Goal: Information Seeking & Learning: Learn about a topic

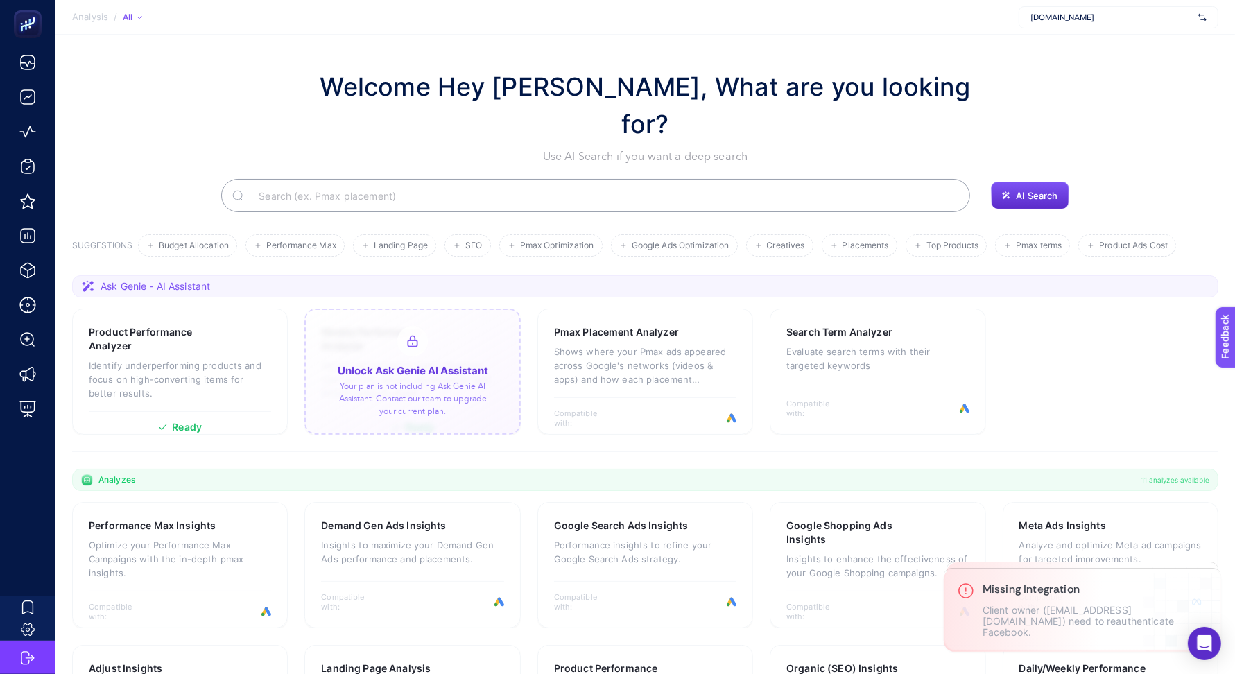
click at [1077, 19] on span "Houseiy.com" at bounding box center [1112, 17] width 162 height 11
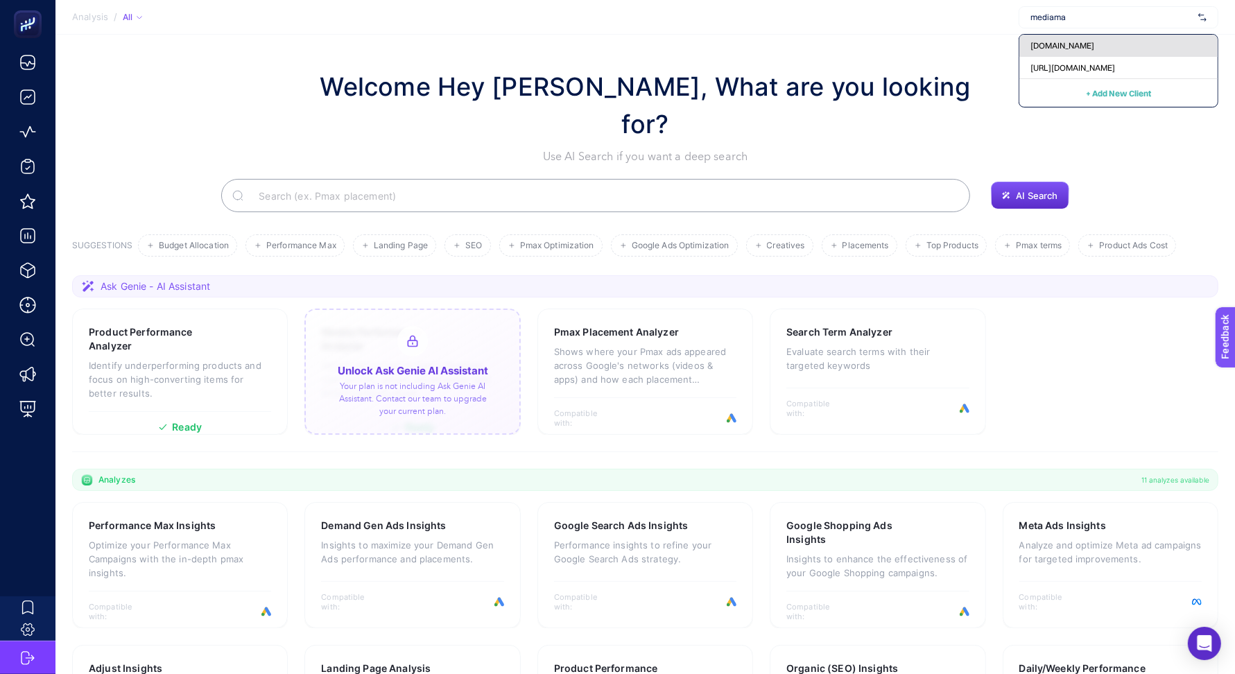
type input "mediama"
click at [1081, 48] on span "[DOMAIN_NAME]" at bounding box center [1063, 45] width 64 height 11
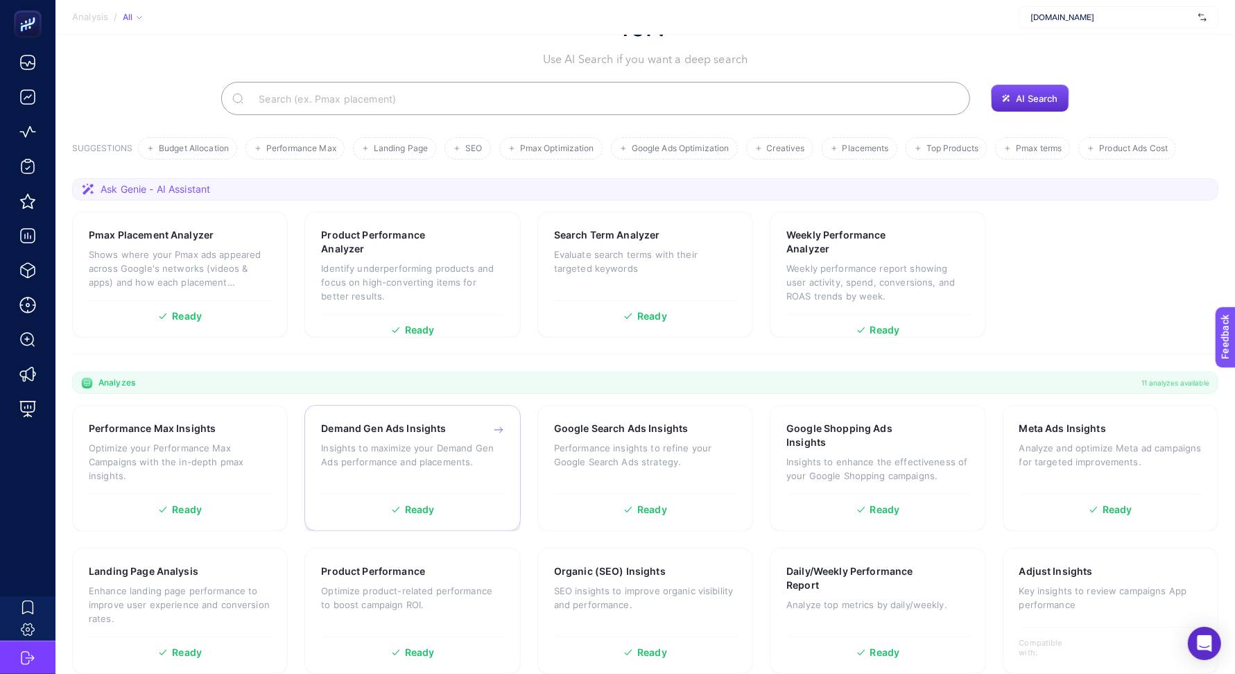
scroll to position [101, 0]
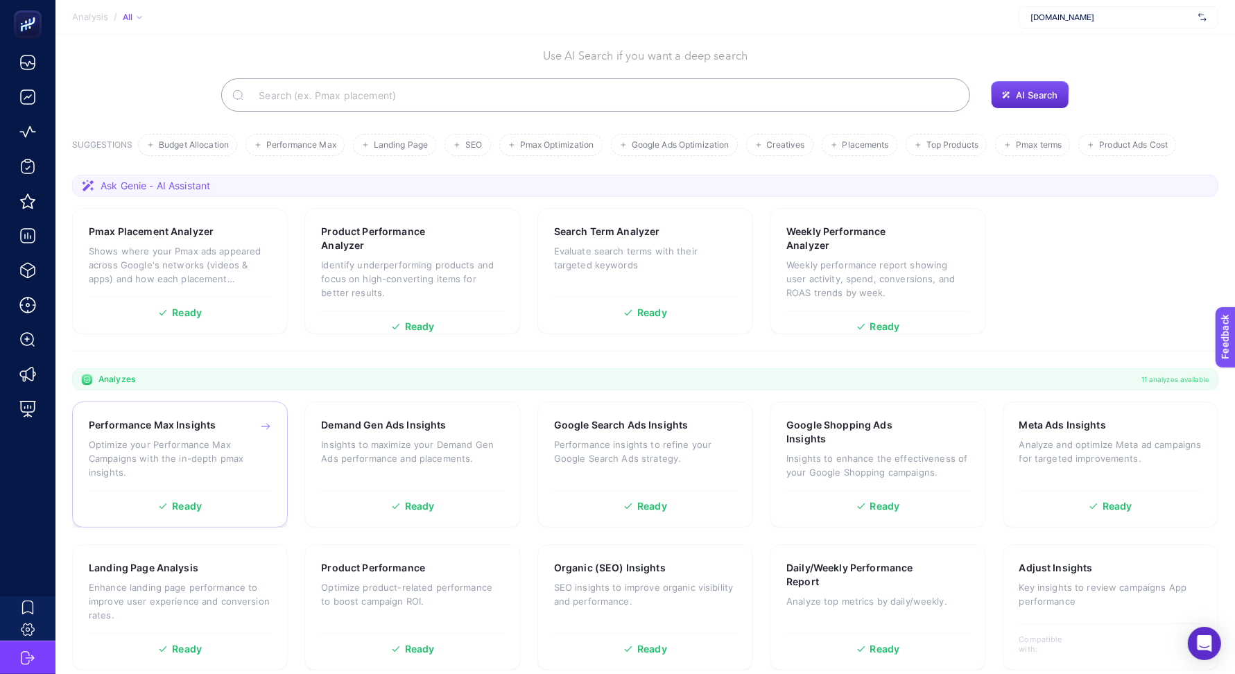
click at [213, 438] on p "Optimize your Performance Max Campaigns with the in-depth pmax insights." at bounding box center [180, 459] width 182 height 42
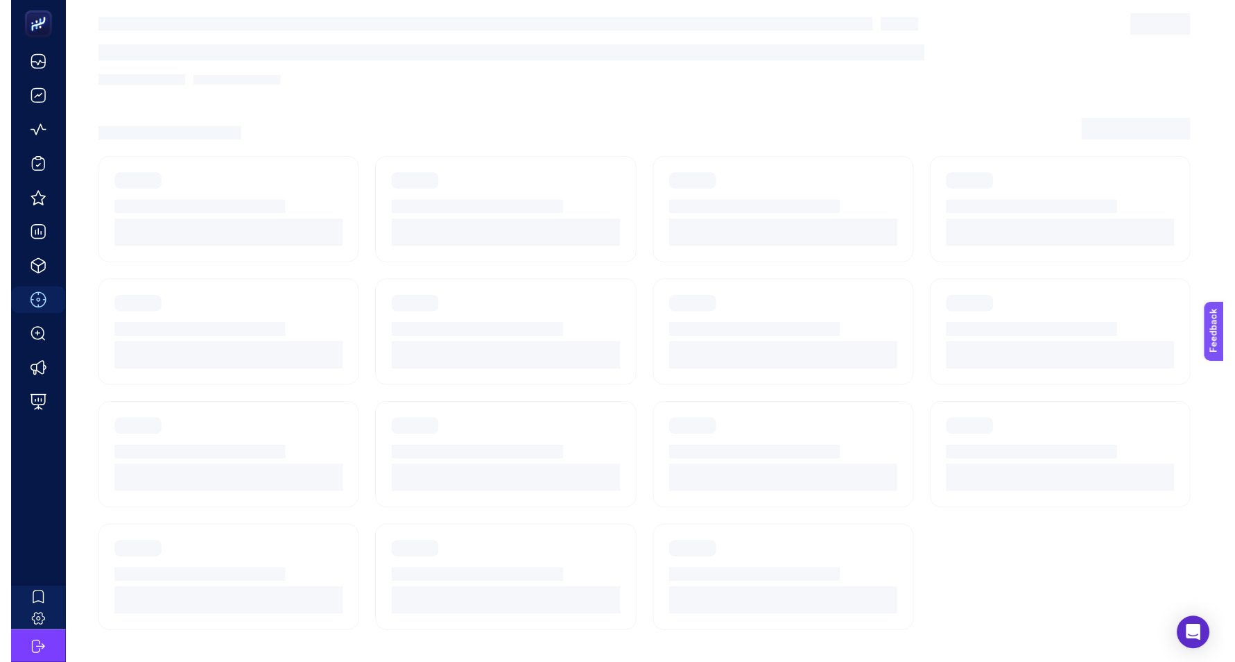
scroll to position [19, 0]
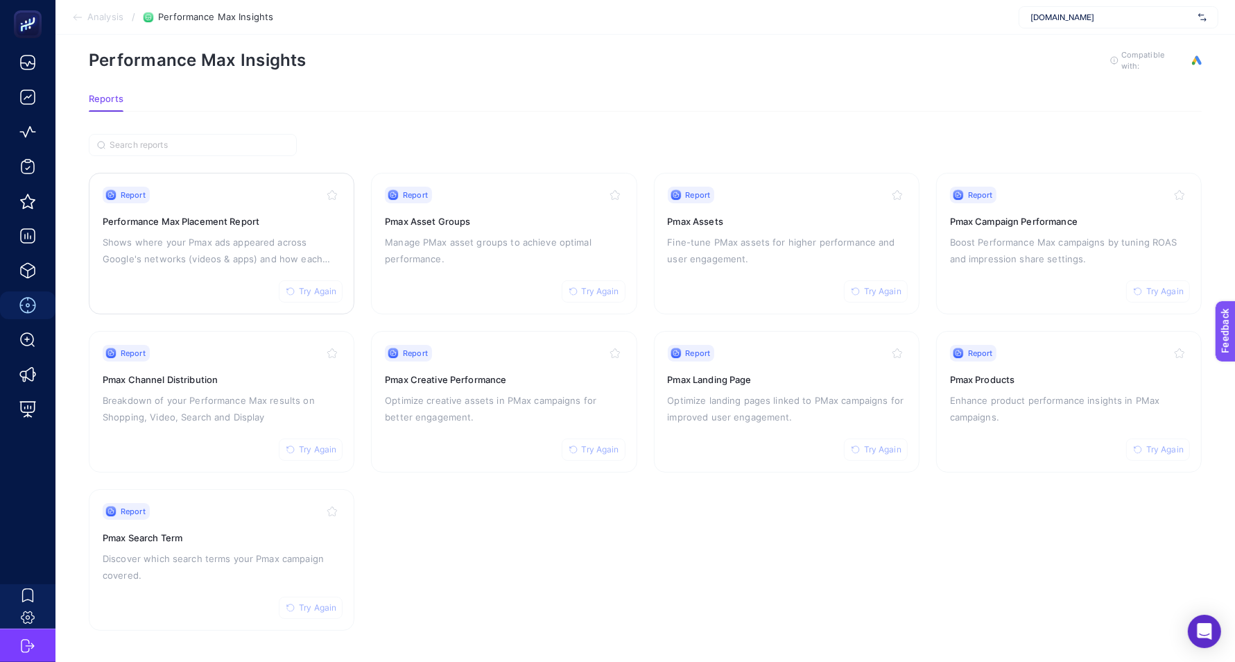
click at [261, 237] on p "Shows where your Pmax ads appeared across Google's networks (videos & apps) and…" at bounding box center [222, 250] width 238 height 33
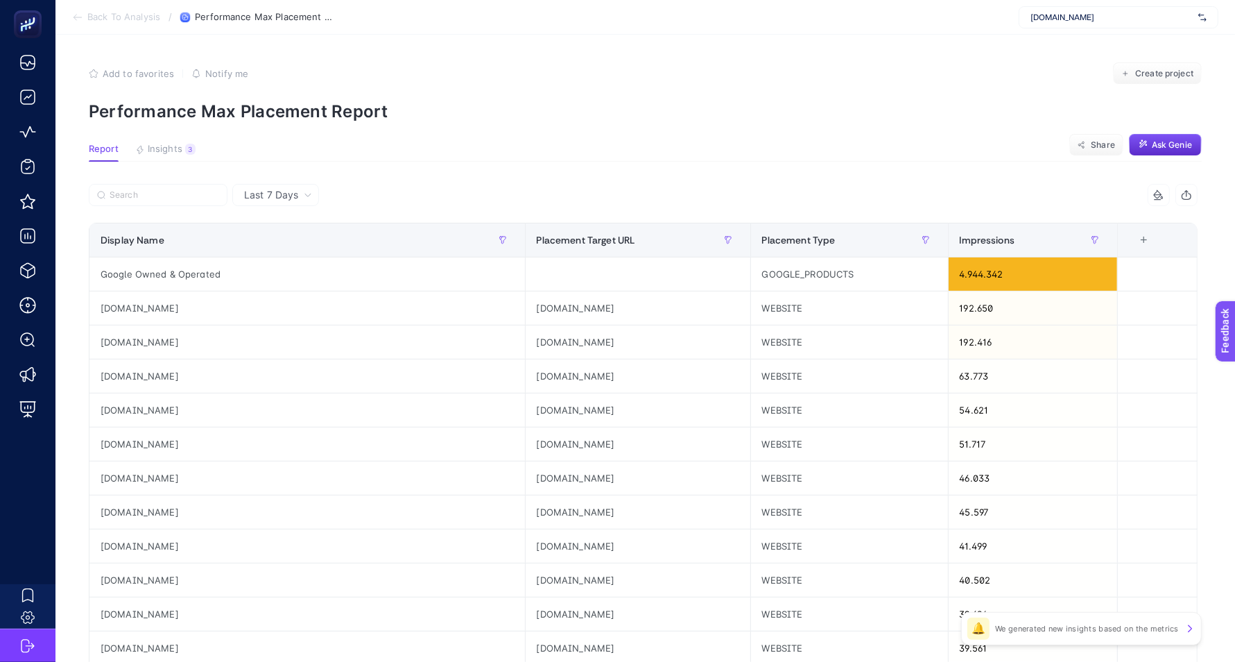
click at [114, 15] on span "Back To Analysis" at bounding box center [123, 17] width 73 height 11
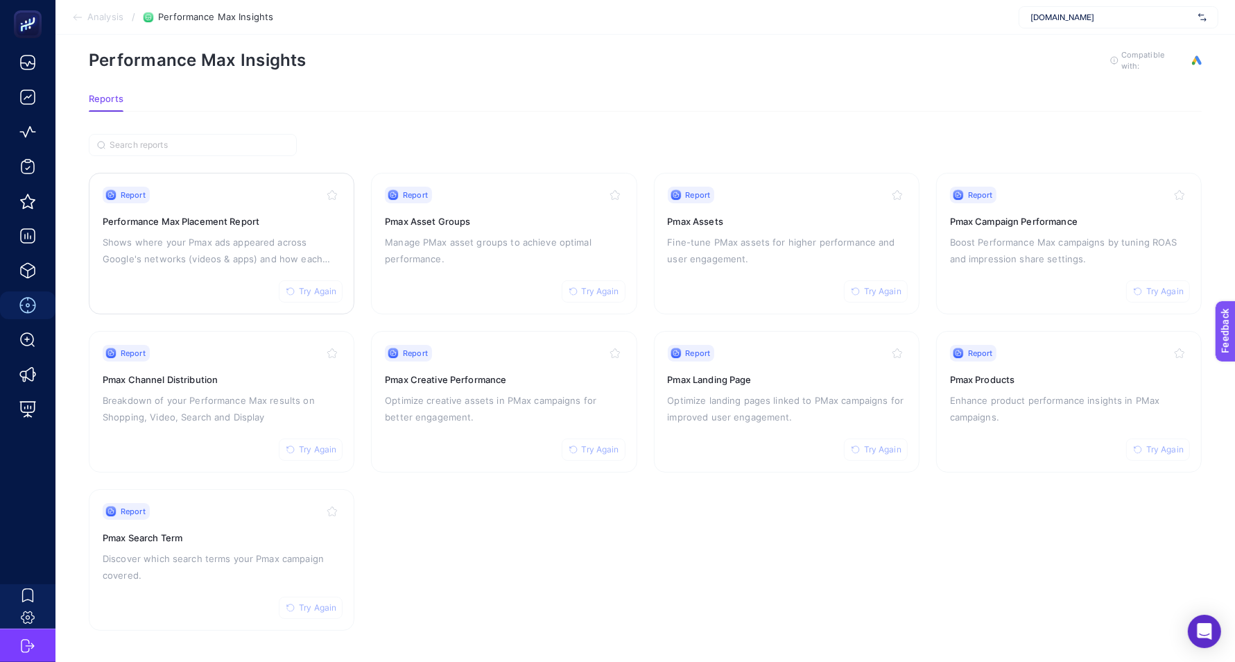
click at [207, 246] on p "Shows where your Pmax ads appeared across Google's networks (videos & apps) and…" at bounding box center [222, 250] width 238 height 33
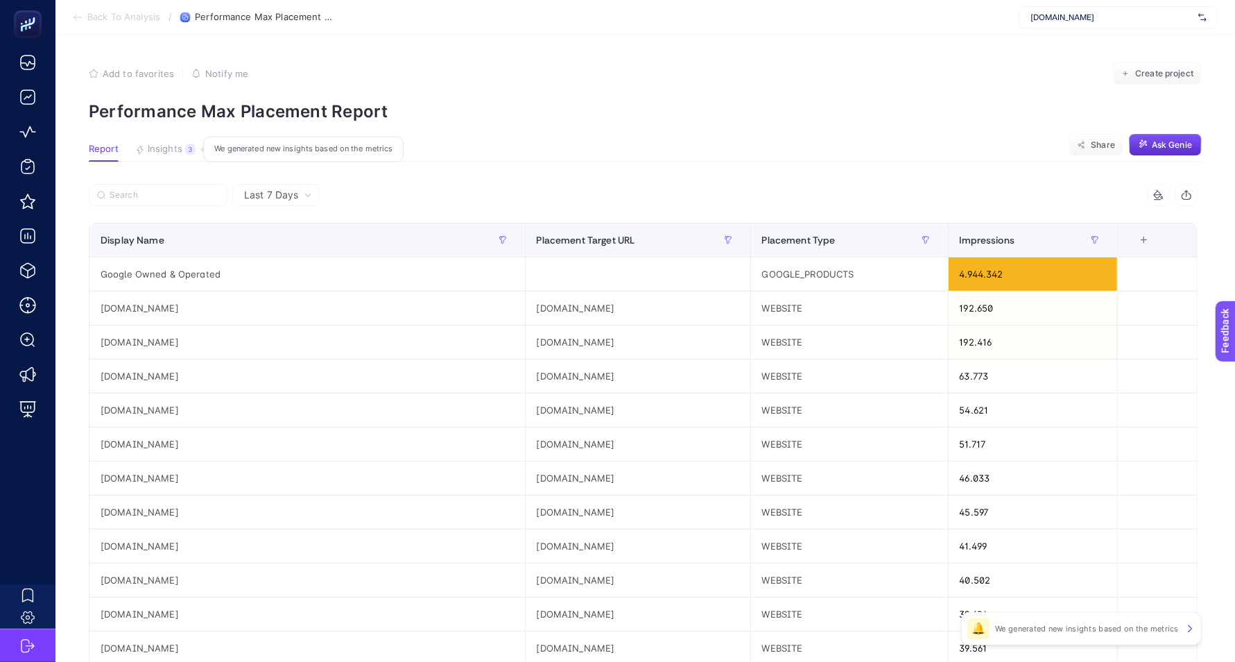
click at [157, 150] on span "Insights" at bounding box center [165, 149] width 35 height 11
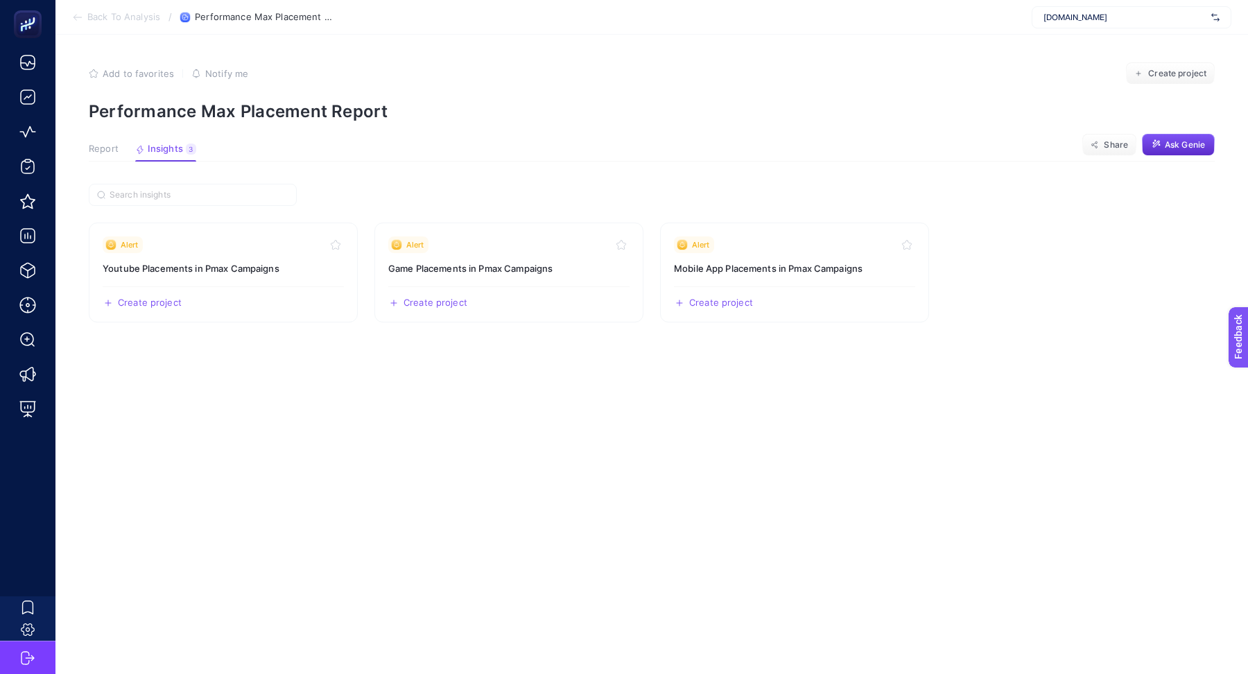
click at [116, 10] on section "Back To Analysis / Performance Max Placement Report mediamarkt.com.tr" at bounding box center [651, 17] width 1193 height 35
click at [110, 24] on section "Back To Analysis / Performance Max Placement Report mediamarkt.com.tr" at bounding box center [651, 17] width 1193 height 35
click at [110, 21] on span "Back To Analysis" at bounding box center [123, 17] width 73 height 11
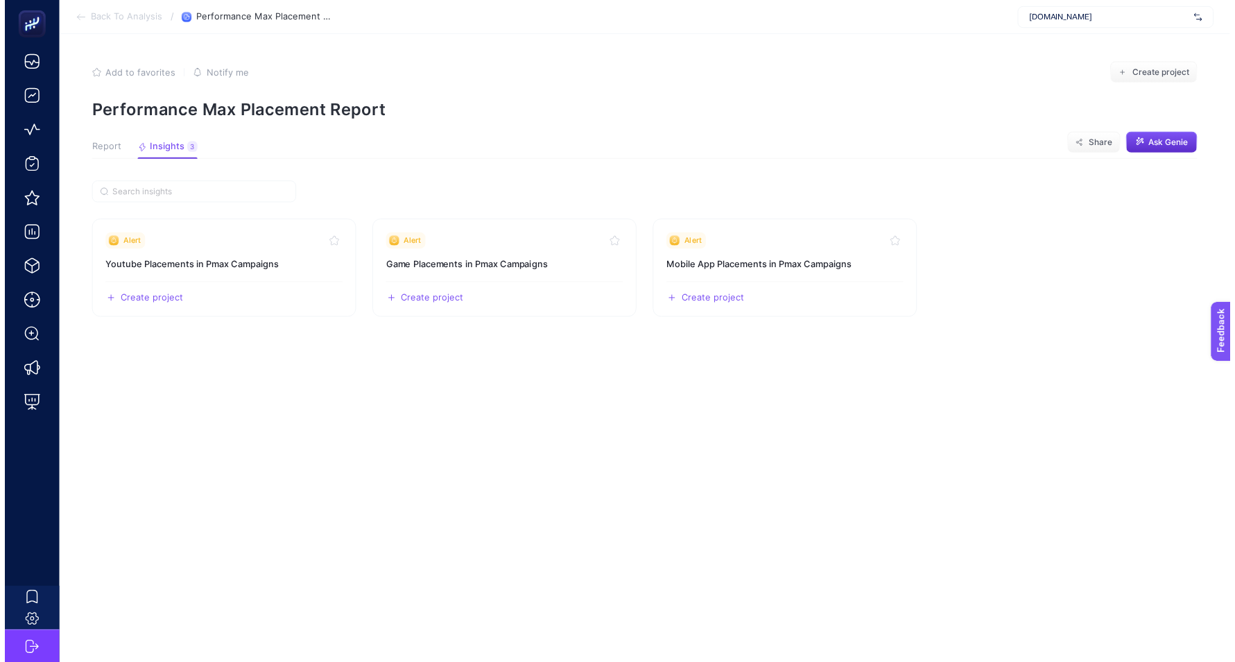
scroll to position [19, 0]
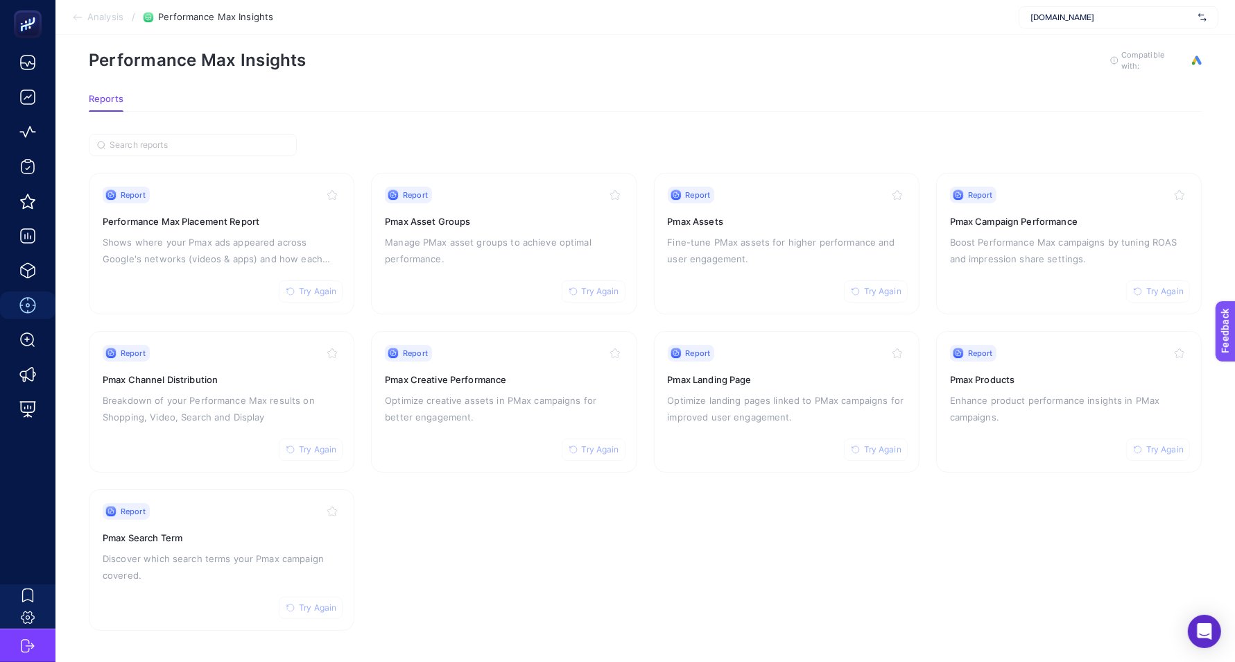
click at [1092, 22] on span "[DOMAIN_NAME]" at bounding box center [1112, 17] width 162 height 11
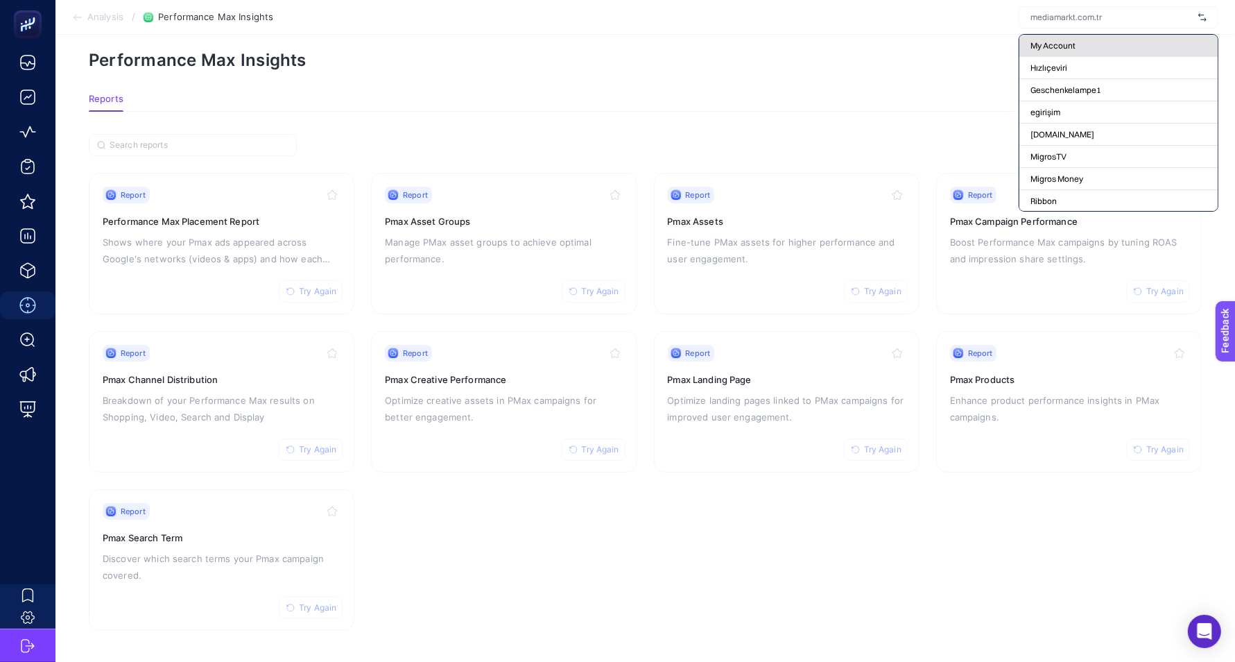
click at [1099, 48] on div "My Account" at bounding box center [1118, 46] width 198 height 22
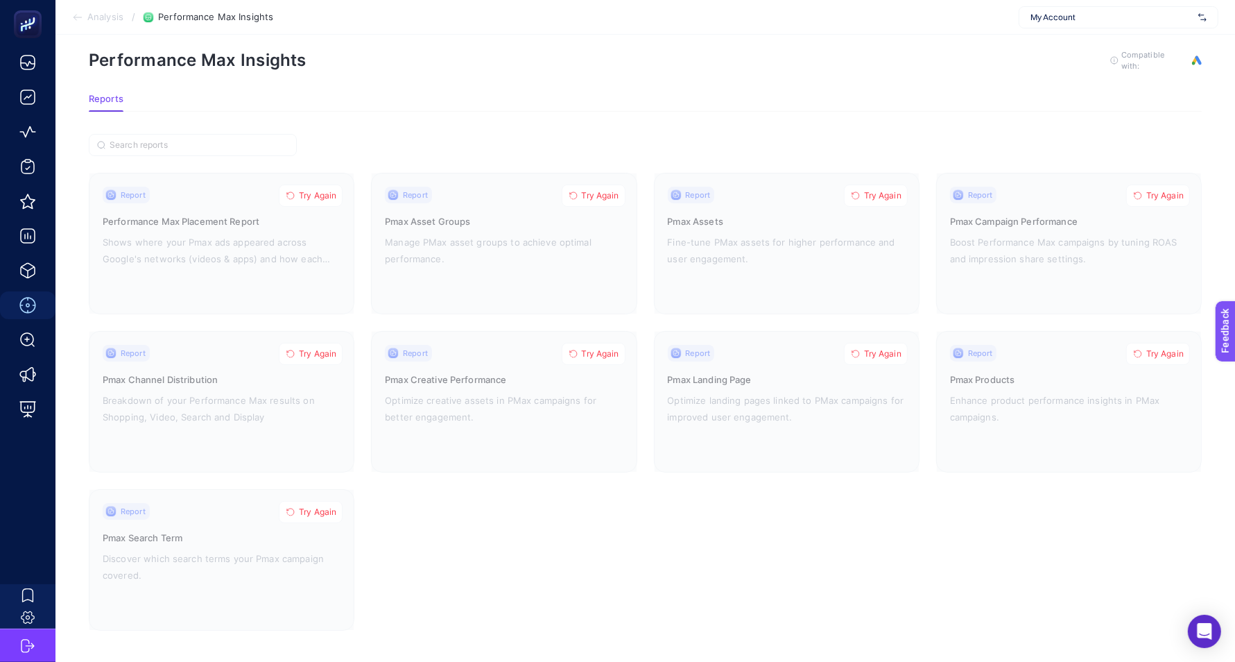
click at [90, 15] on span "Analysis" at bounding box center [105, 17] width 36 height 11
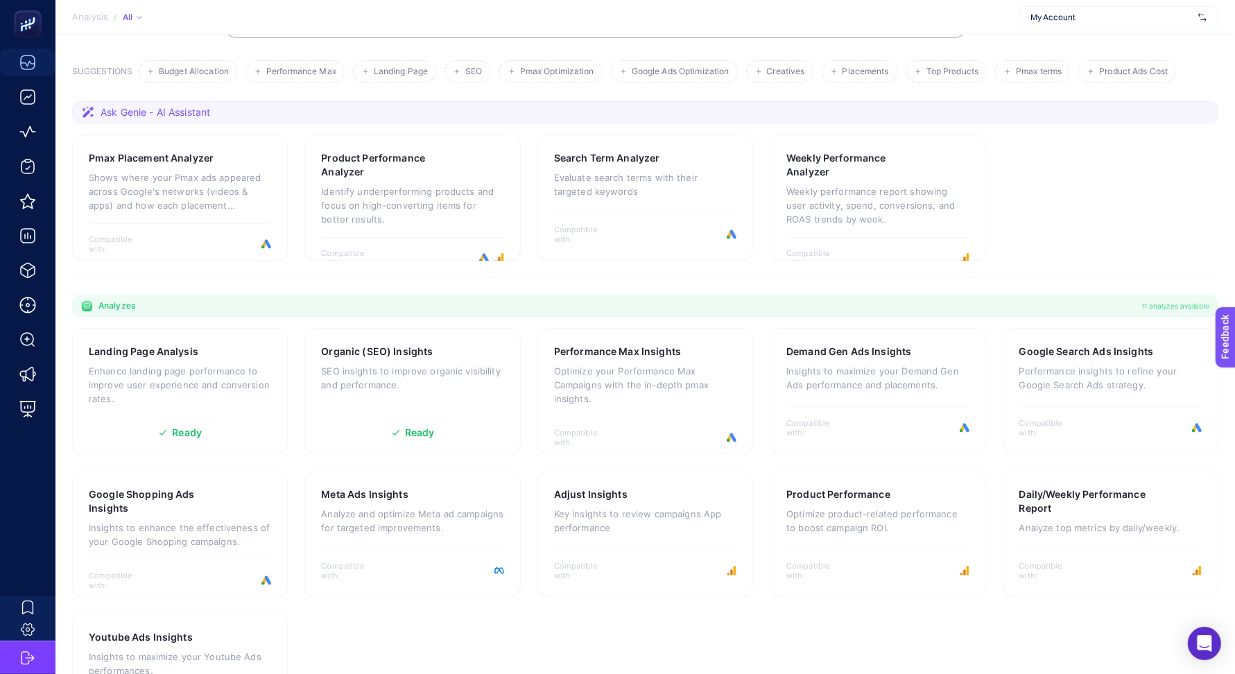
scroll to position [175, 0]
click at [202, 363] on p "Enhance landing page performance to improve user experience and conversion rate…" at bounding box center [180, 384] width 182 height 42
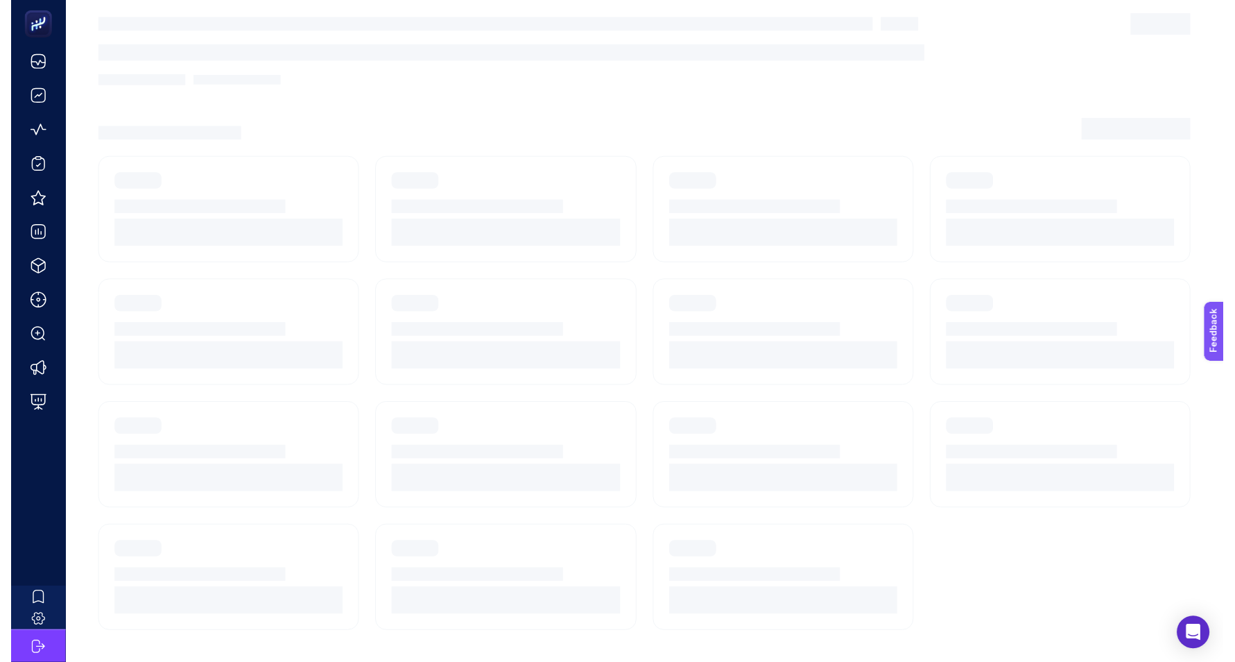
scroll to position [12, 0]
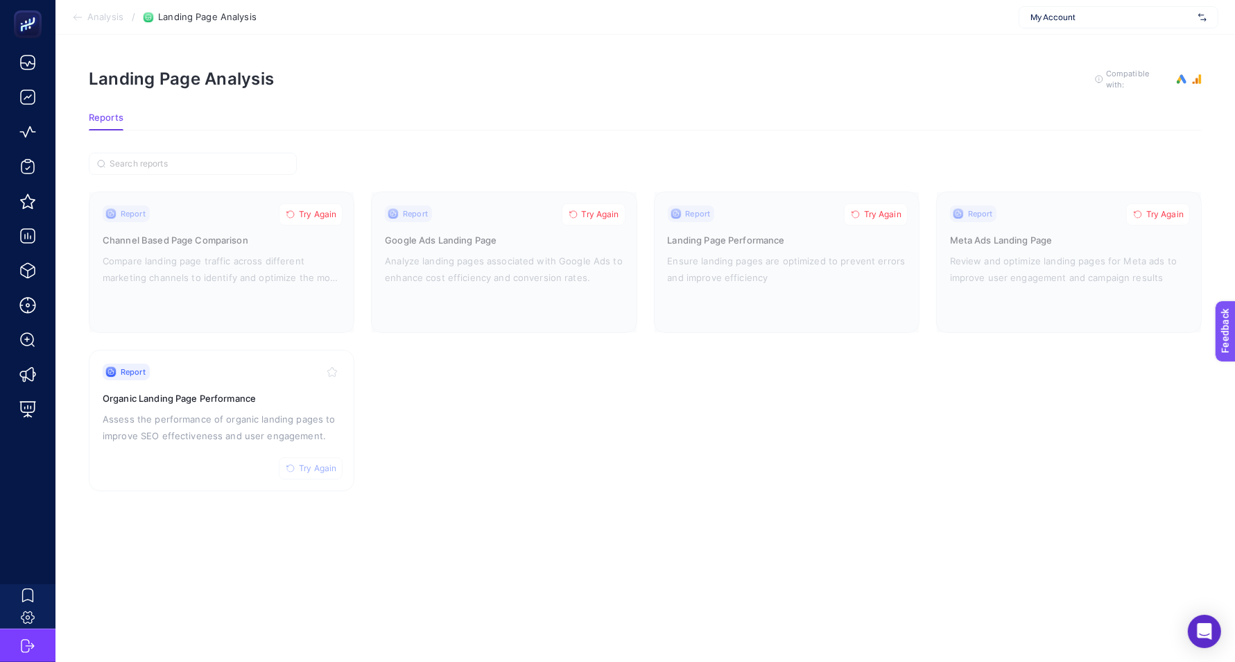
click at [117, 13] on span "Analysis" at bounding box center [105, 17] width 36 height 11
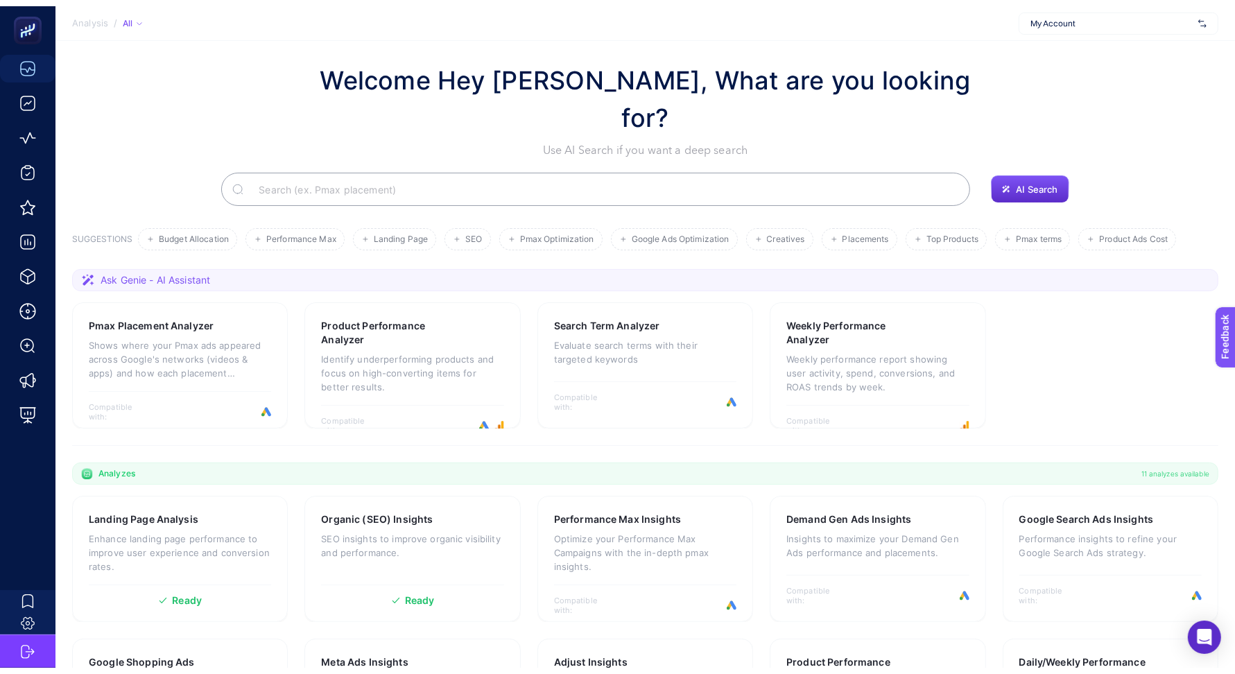
scroll to position [175, 0]
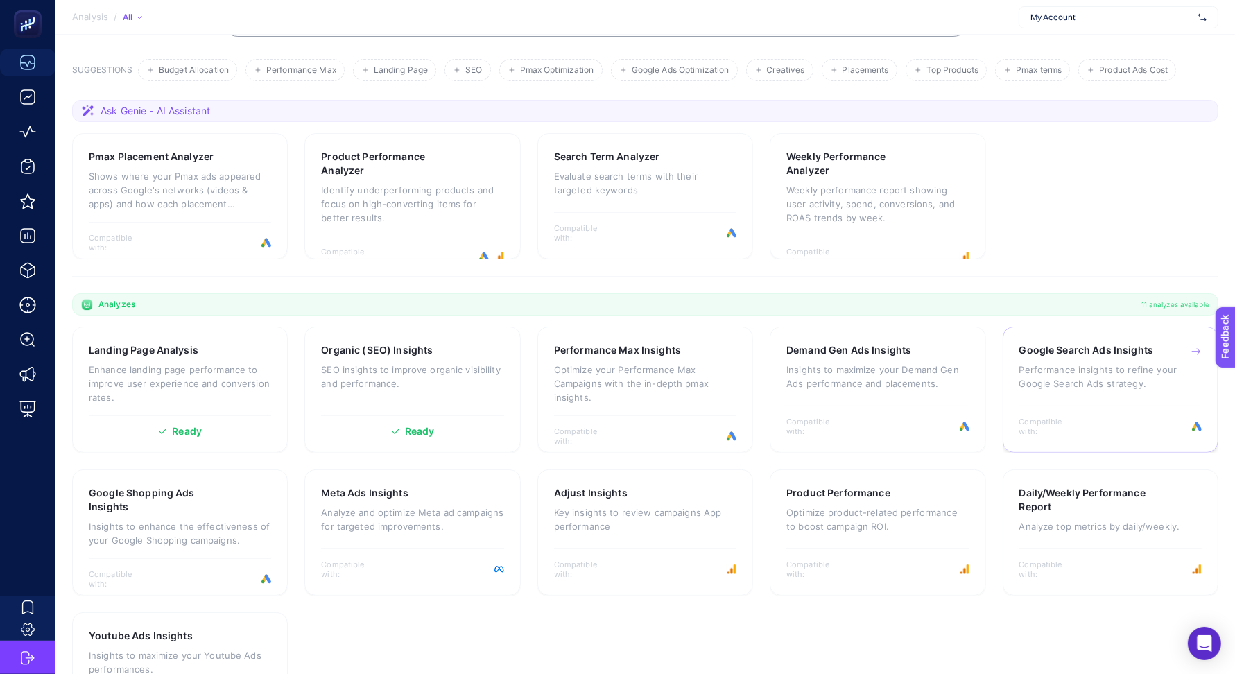
click at [1088, 363] on p "Performance insights to refine your Google Search Ads strategy." at bounding box center [1110, 377] width 182 height 28
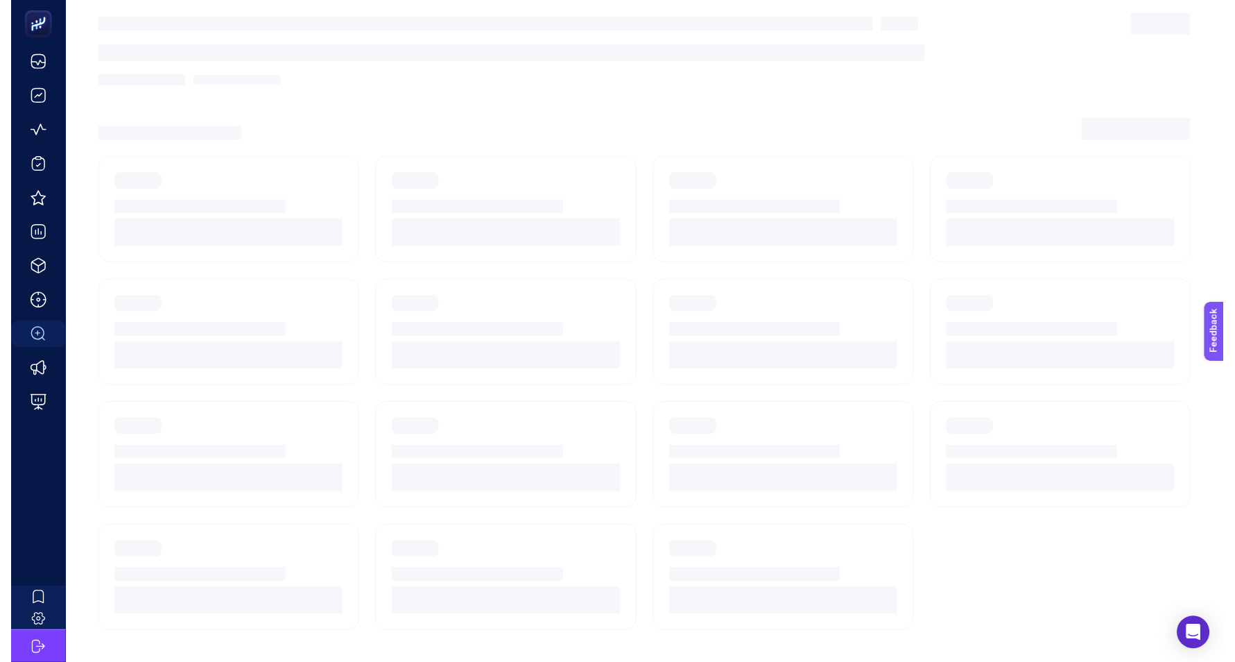
scroll to position [12, 0]
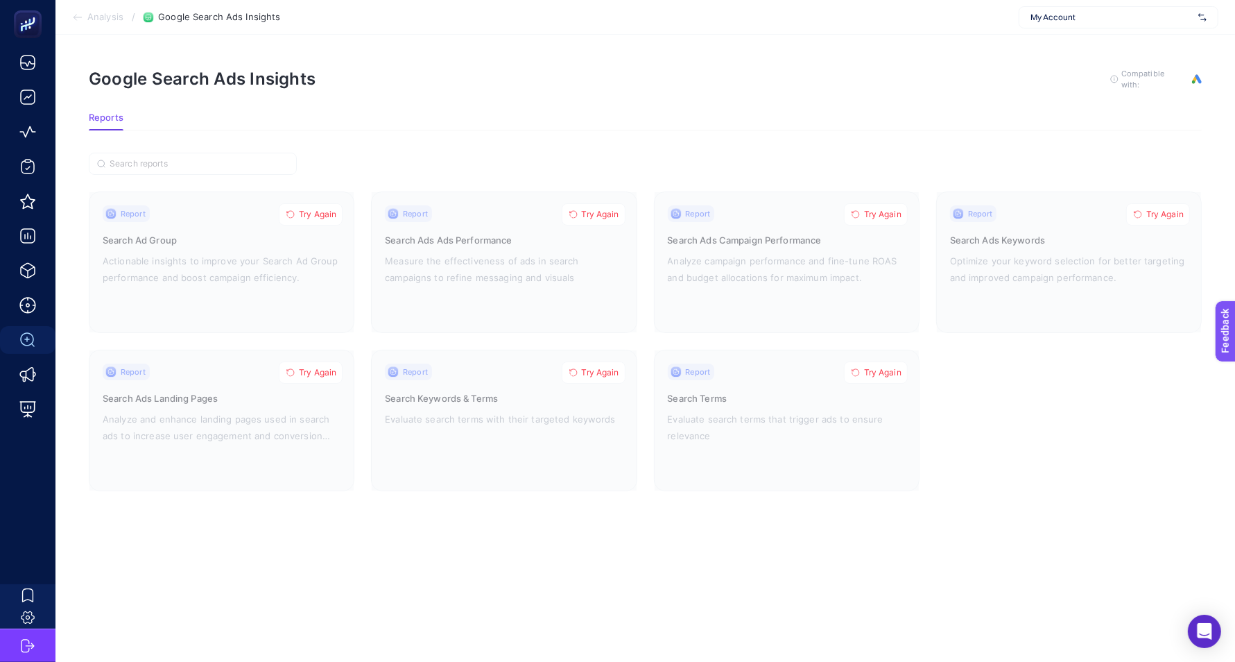
click at [1071, 12] on span "My Account" at bounding box center [1112, 17] width 162 height 11
type input "koçta"
click at [1048, 48] on span "Koçtaş" at bounding box center [1044, 45] width 26 height 11
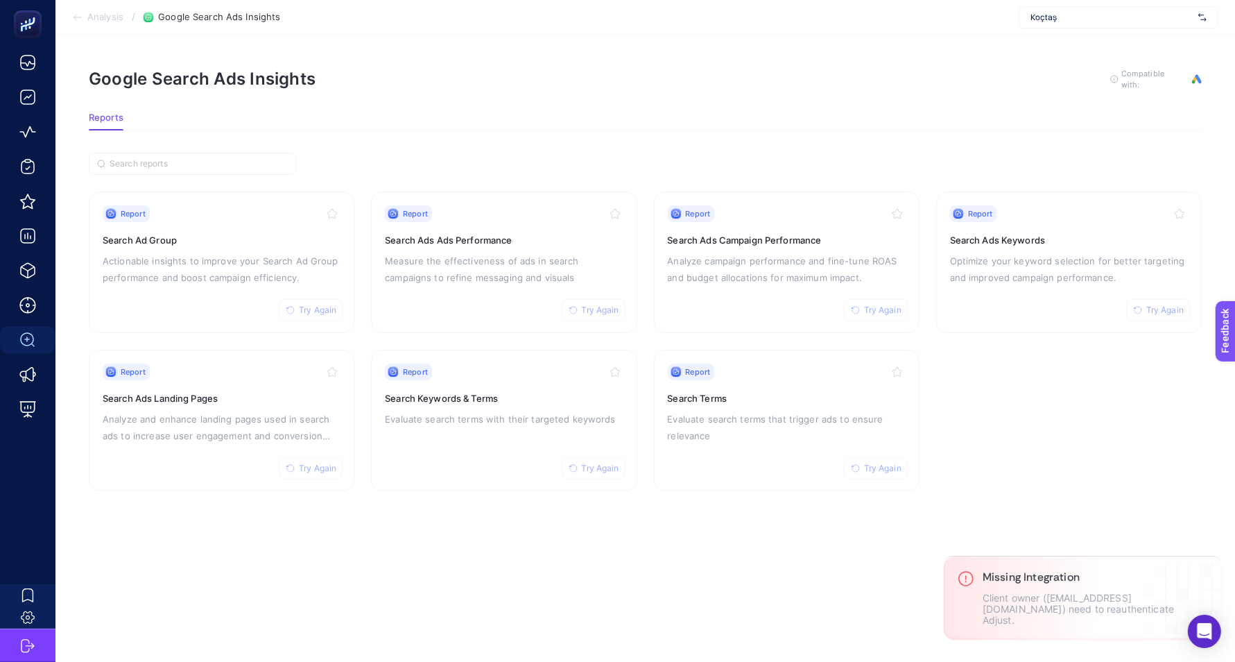
click at [112, 18] on span "Analysis" at bounding box center [105, 17] width 36 height 11
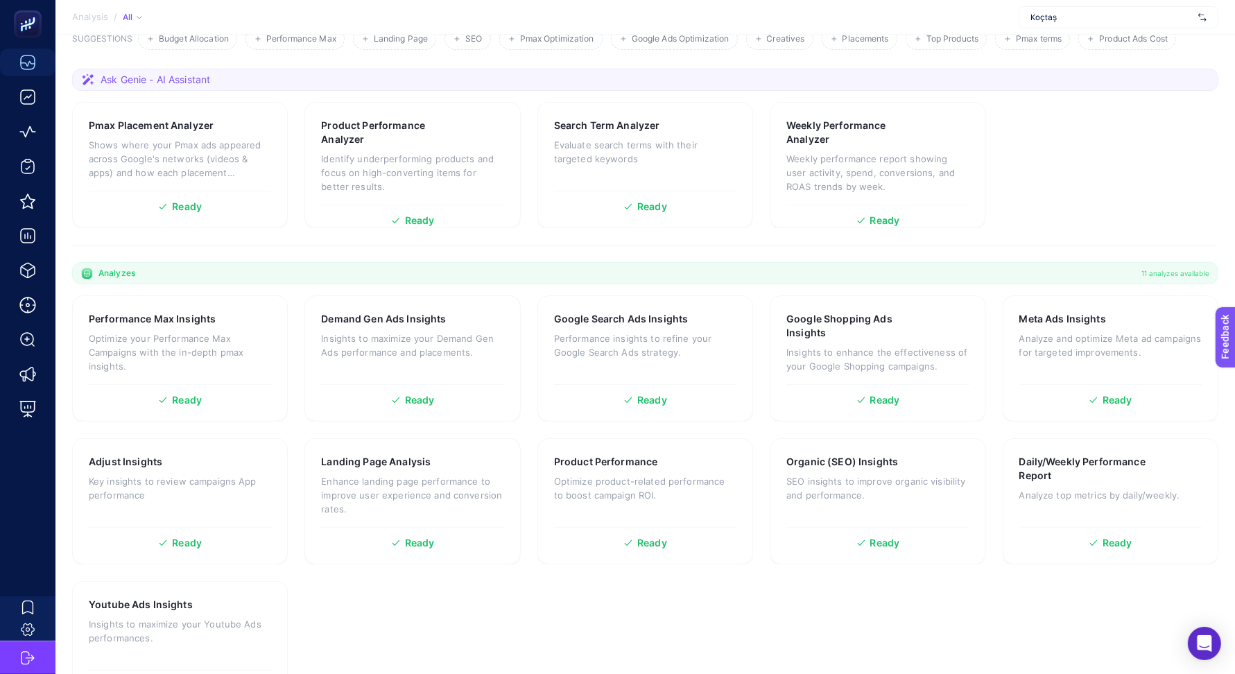
scroll to position [218, 0]
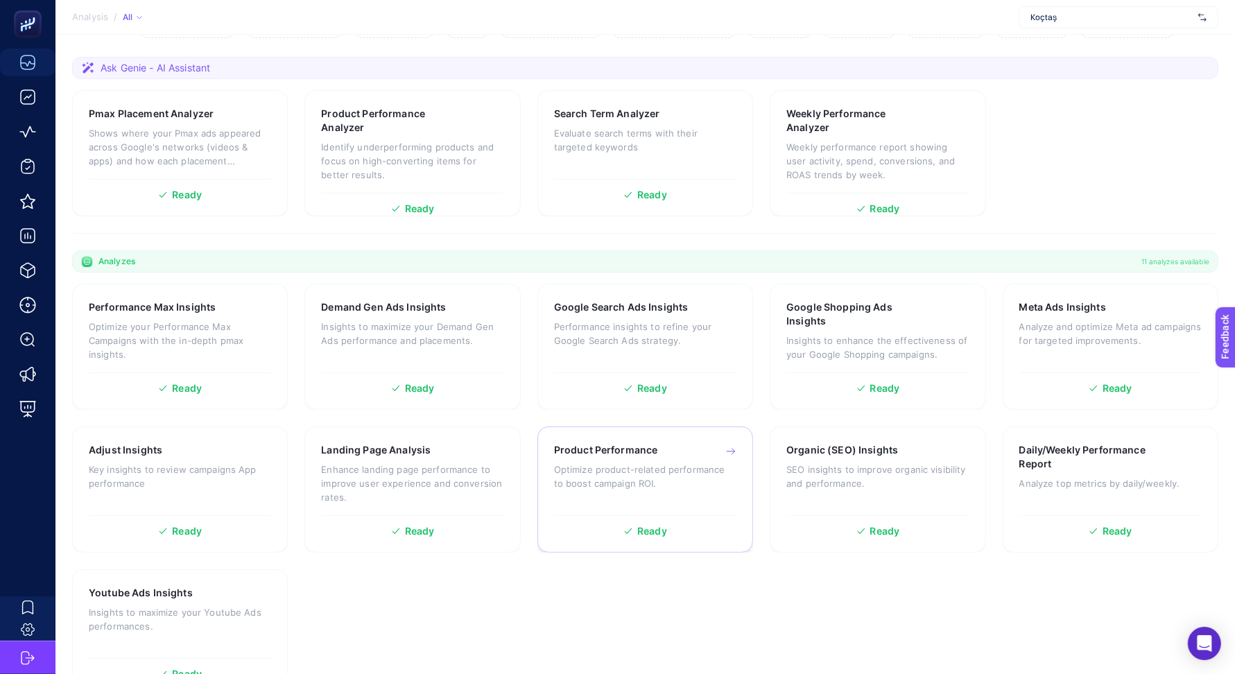
click at [697, 463] on p "Optimize product-related performance to boost campaign ROI." at bounding box center [645, 477] width 182 height 28
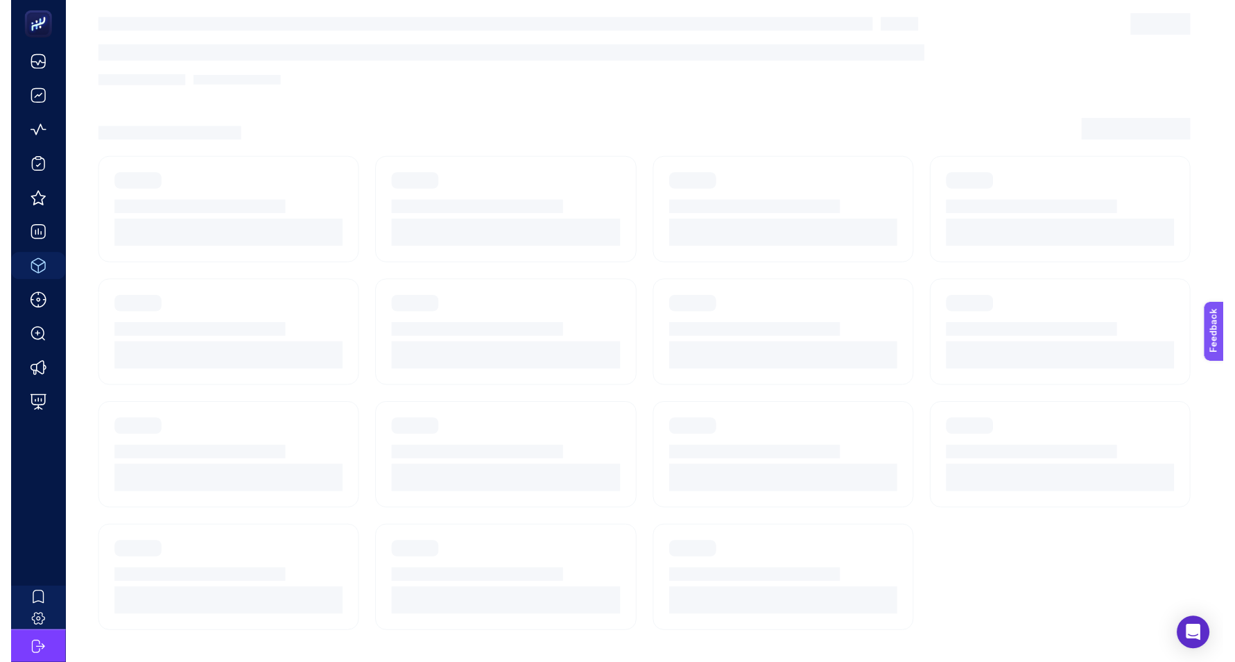
scroll to position [12, 0]
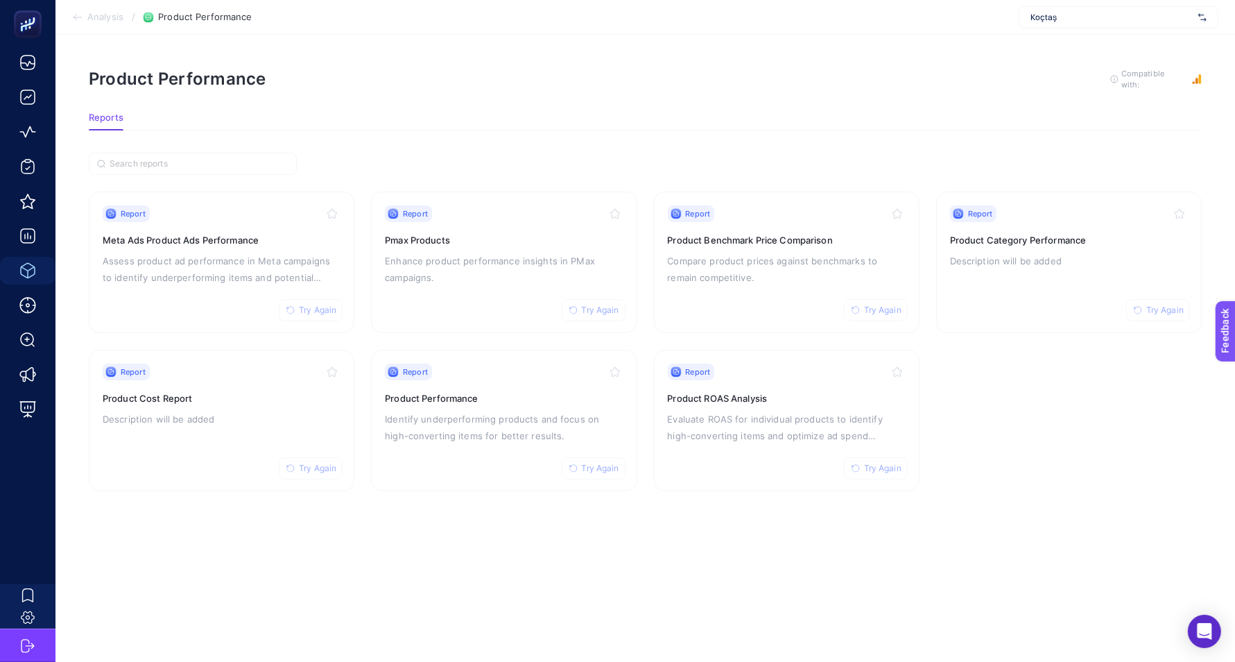
click at [114, 12] on span "Analysis" at bounding box center [105, 17] width 36 height 11
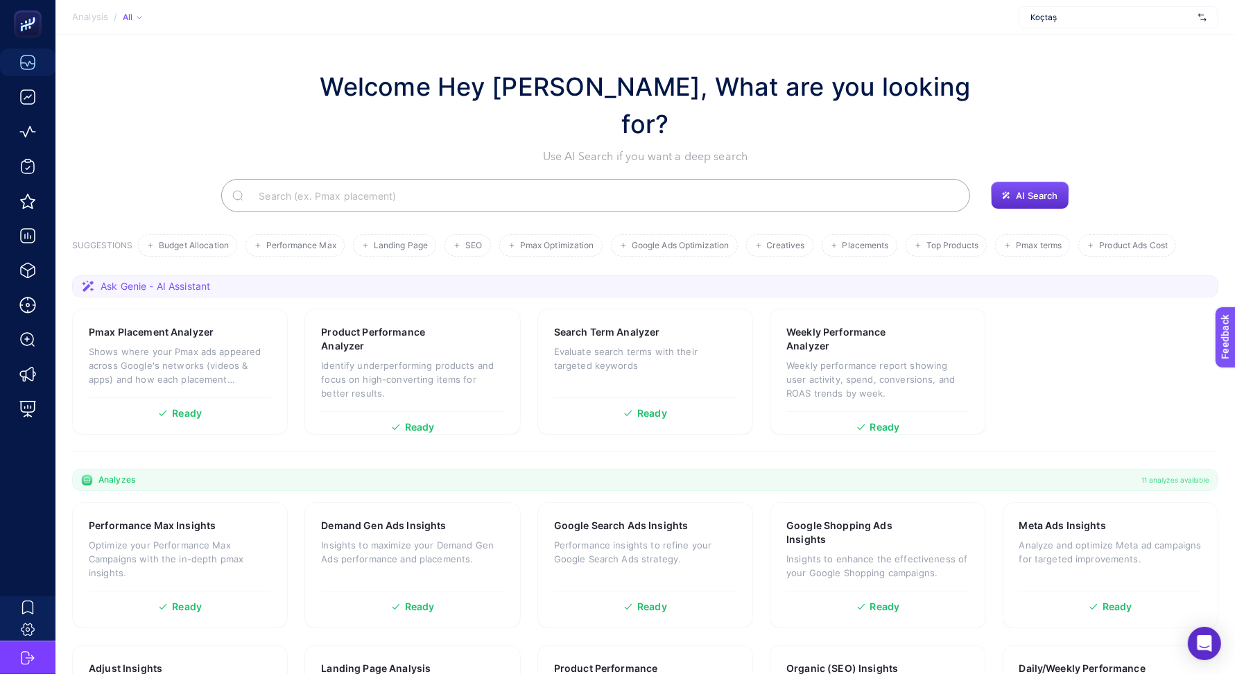
click at [1151, 17] on span "Koçtaş" at bounding box center [1112, 17] width 162 height 11
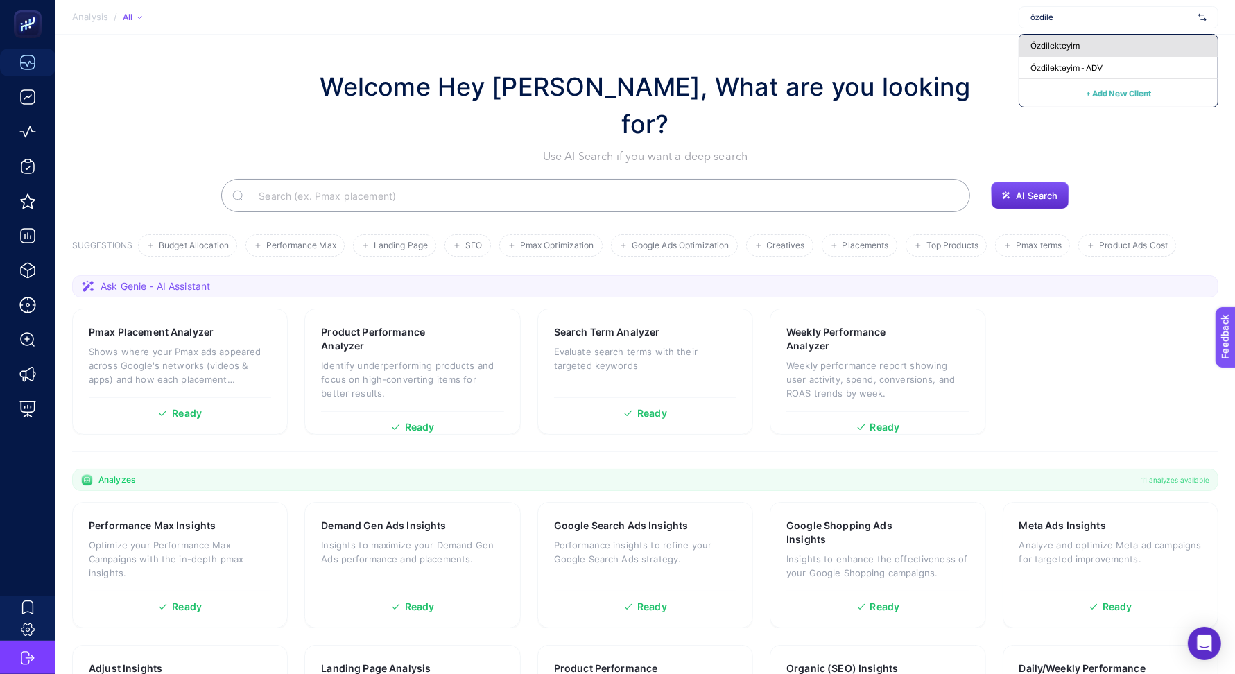
type input "özdile"
click at [1124, 41] on div "Özdilekteyim" at bounding box center [1118, 46] width 198 height 22
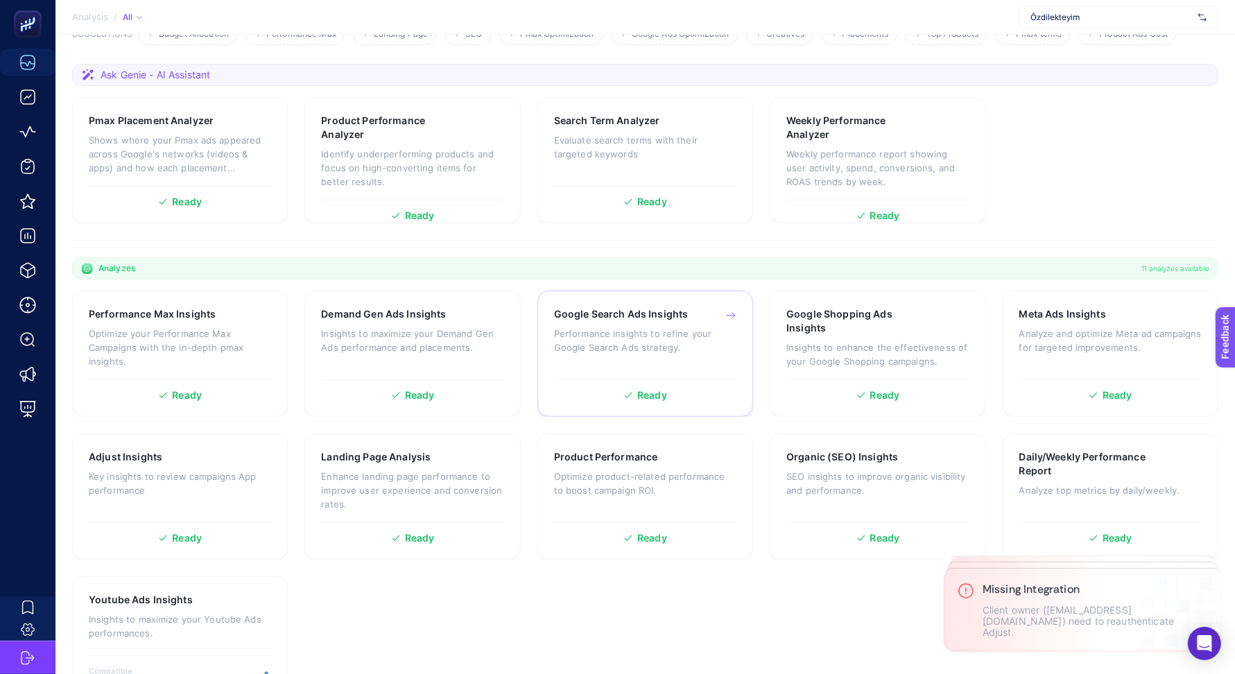
scroll to position [218, 0]
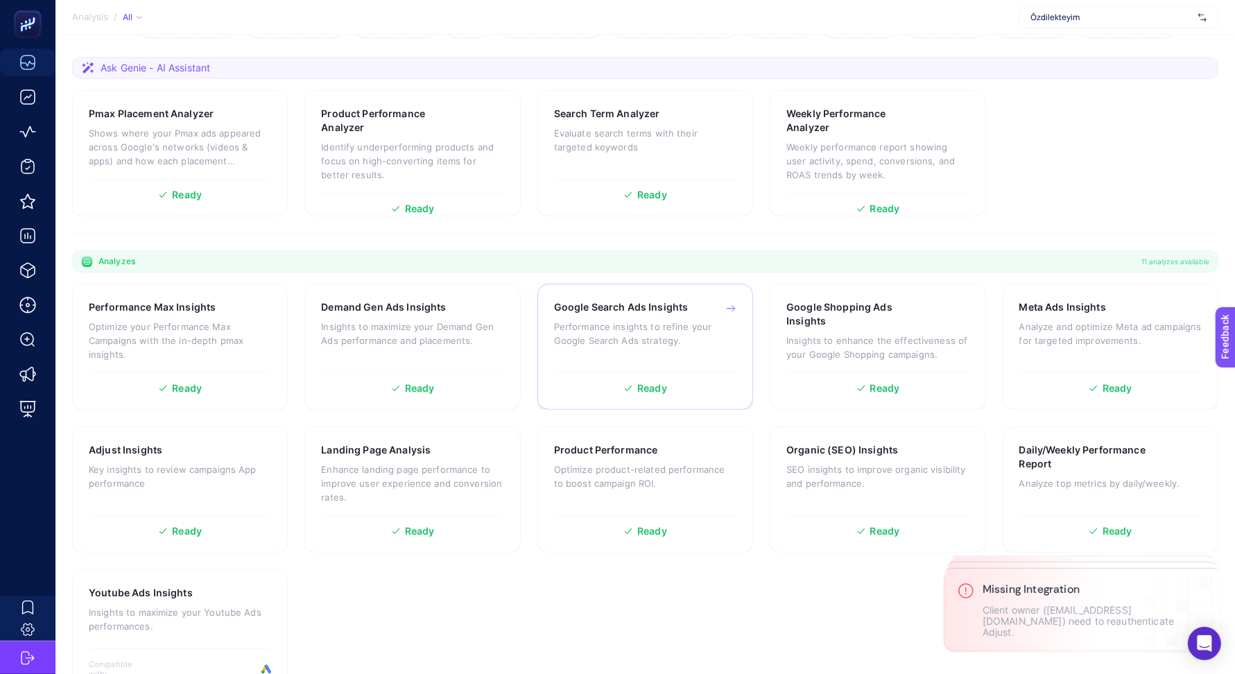
click at [640, 321] on div "Google Search Ads Insights Performance insights to refine your Google Search Ad…" at bounding box center [645, 332] width 182 height 65
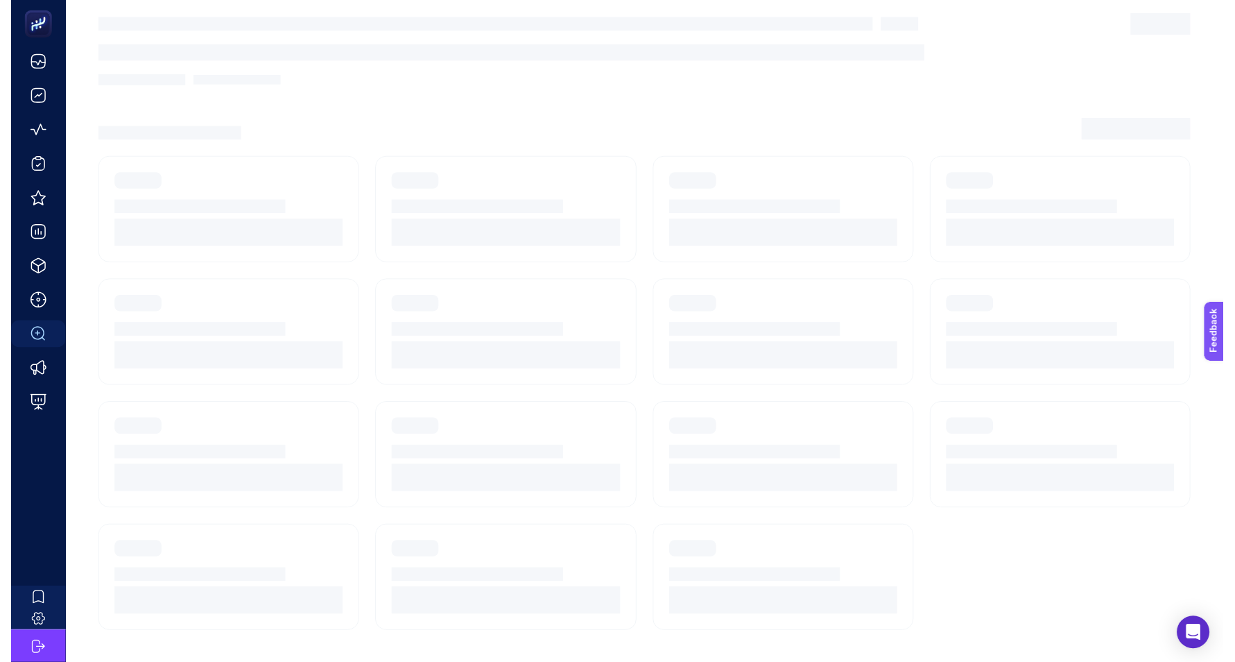
scroll to position [12, 0]
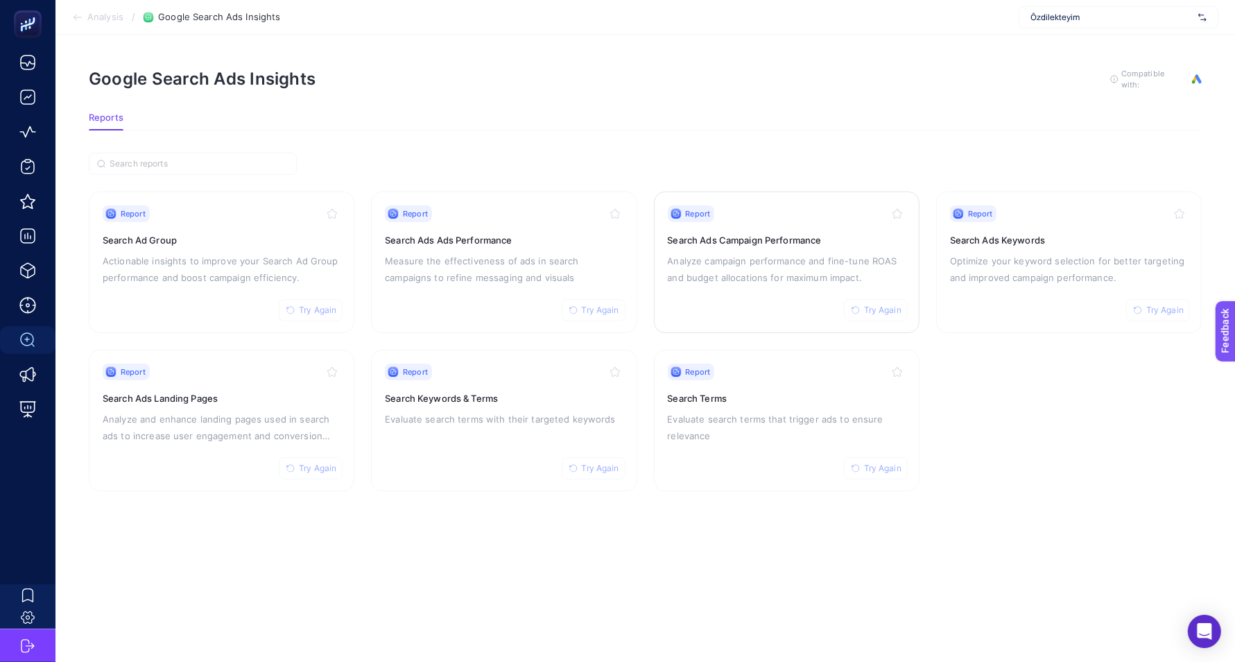
click at [770, 262] on p "Analyze campaign performance and fine-tune ROAS and budget allocations for maxi…" at bounding box center [787, 268] width 238 height 33
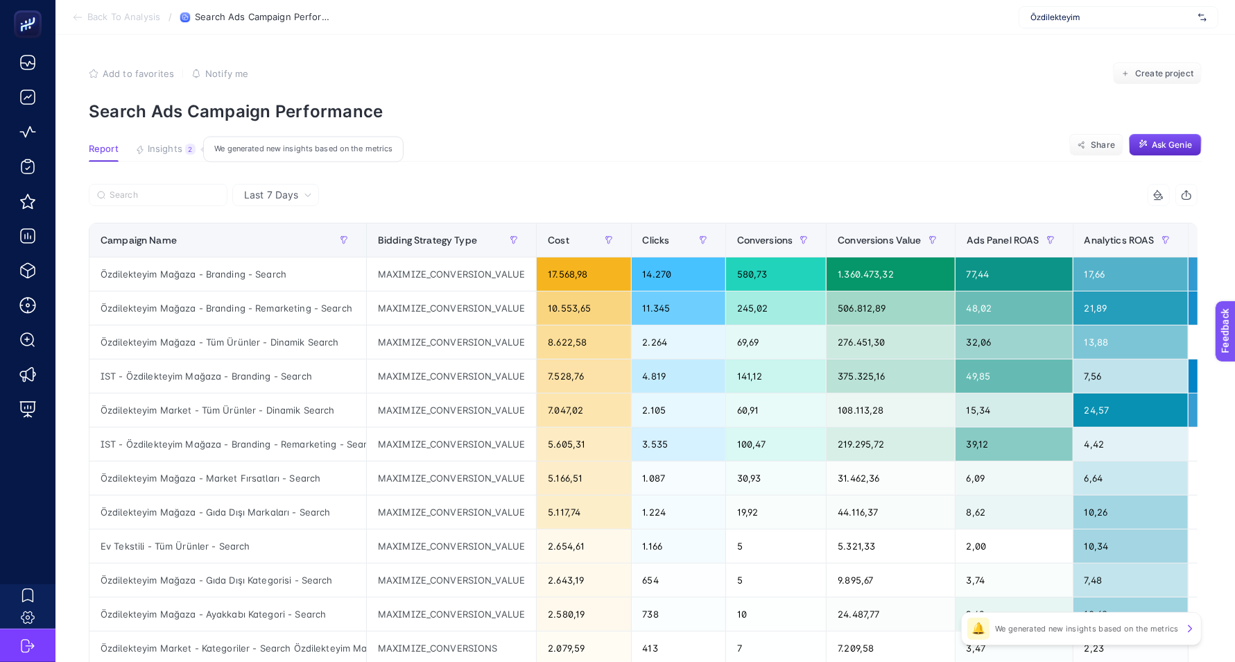
click at [166, 148] on span "Insights" at bounding box center [165, 149] width 35 height 11
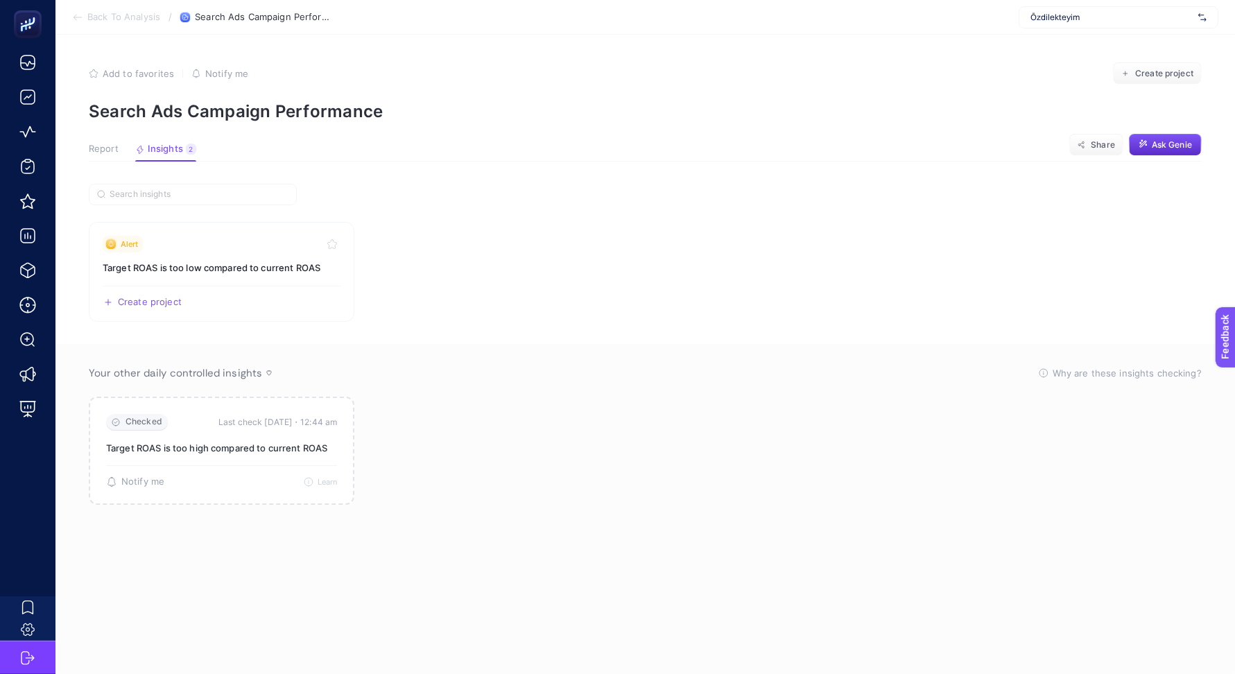
click at [94, 154] on span "Report" at bounding box center [104, 149] width 30 height 11
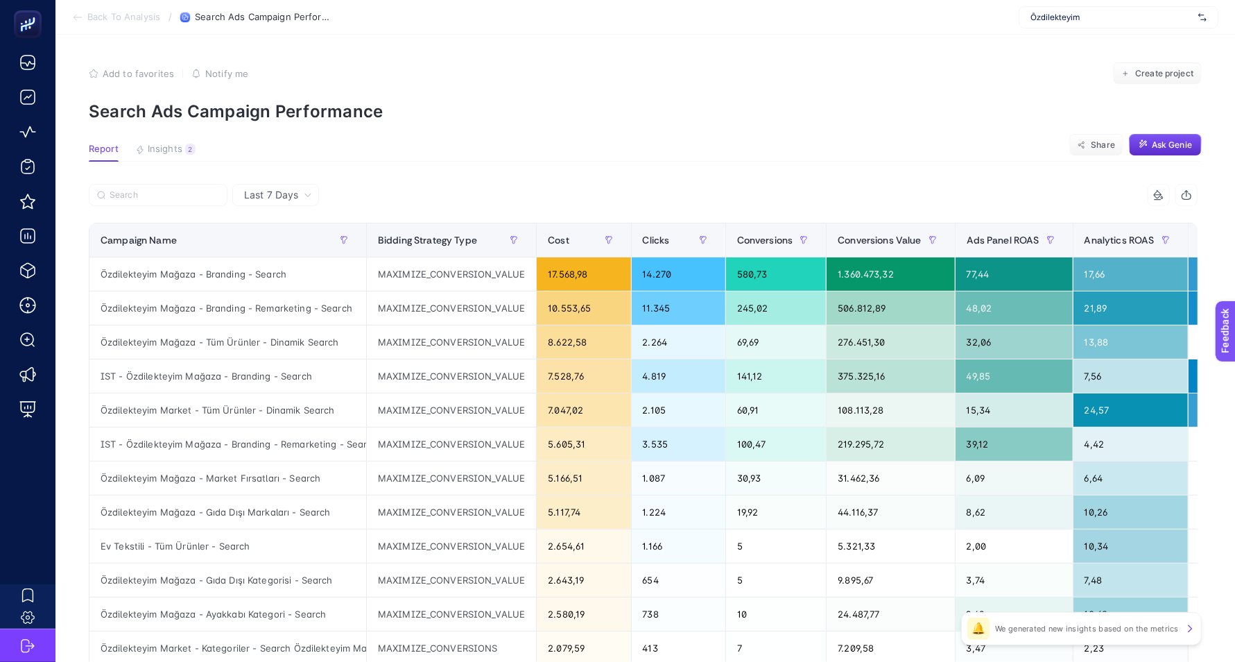
click at [149, 19] on span "Back To Analysis" at bounding box center [123, 17] width 73 height 11
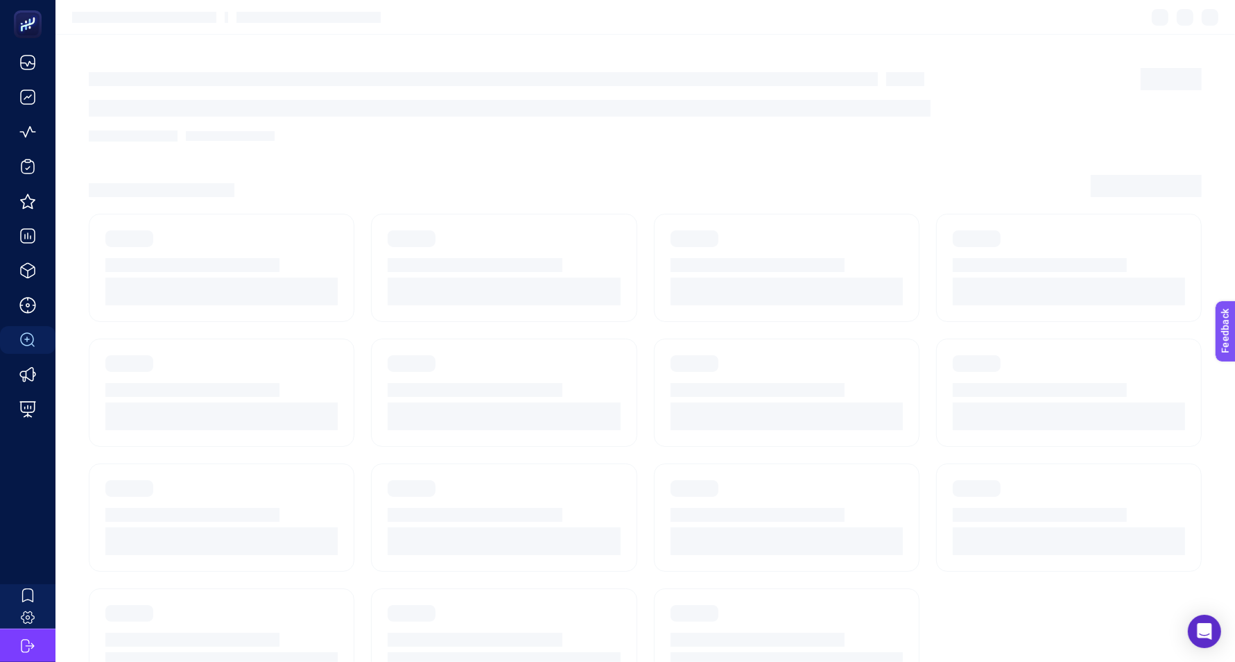
scroll to position [12, 0]
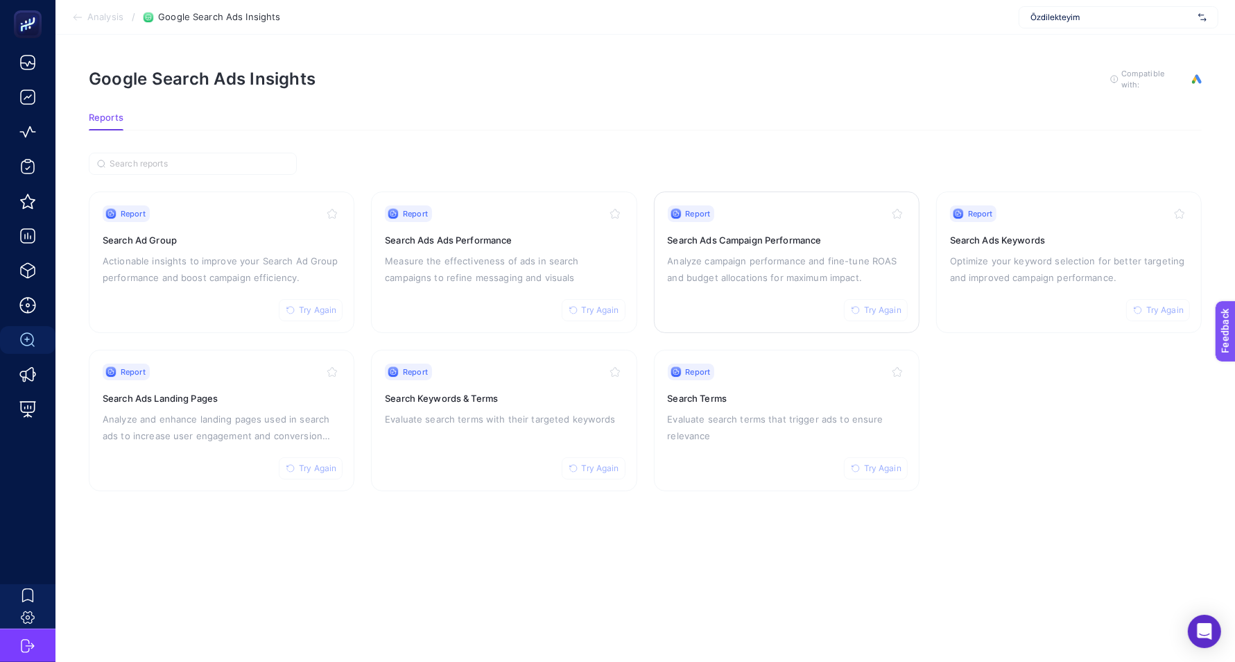
click at [800, 233] on h3 "Search Ads Campaign Performance" at bounding box center [787, 240] width 238 height 14
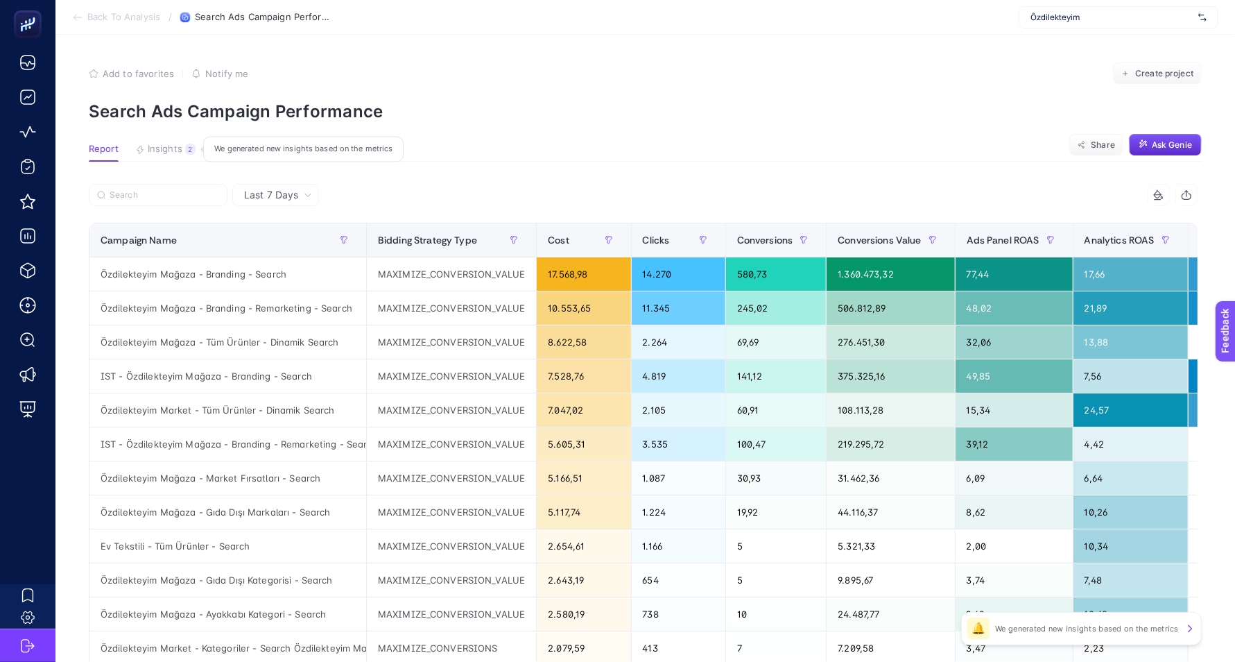
click at [181, 153] on span "Insights" at bounding box center [165, 149] width 35 height 11
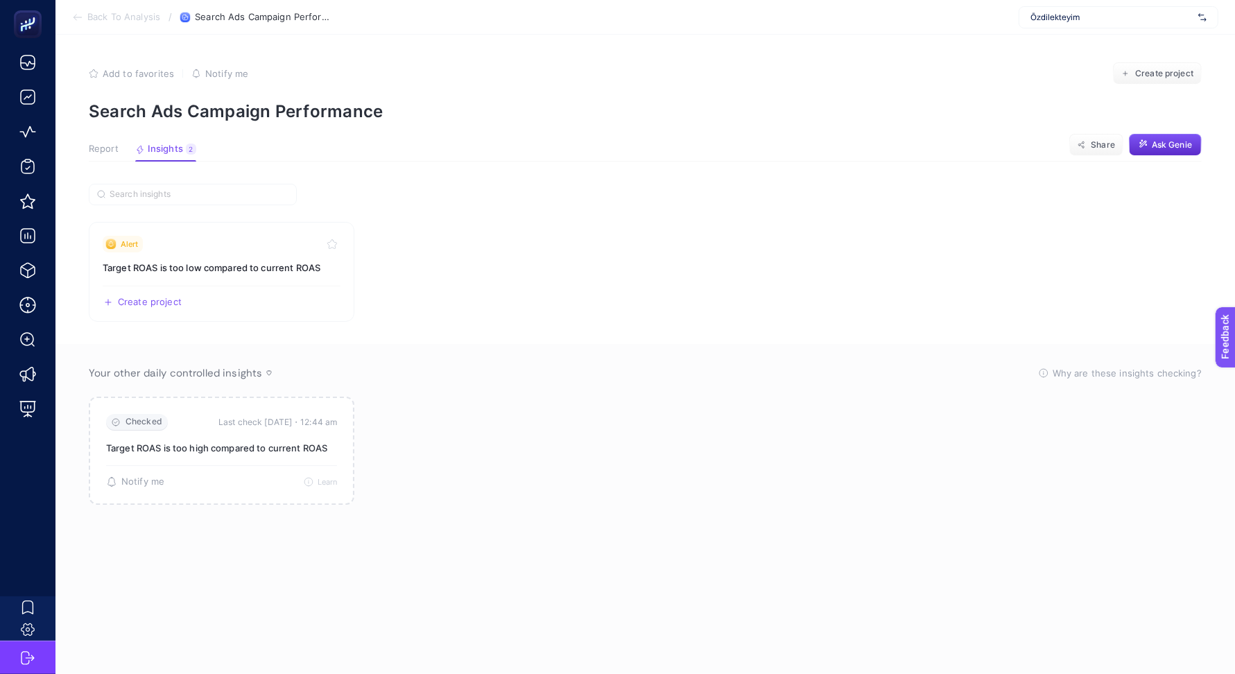
click at [126, 12] on span "Back To Analysis" at bounding box center [123, 17] width 73 height 11
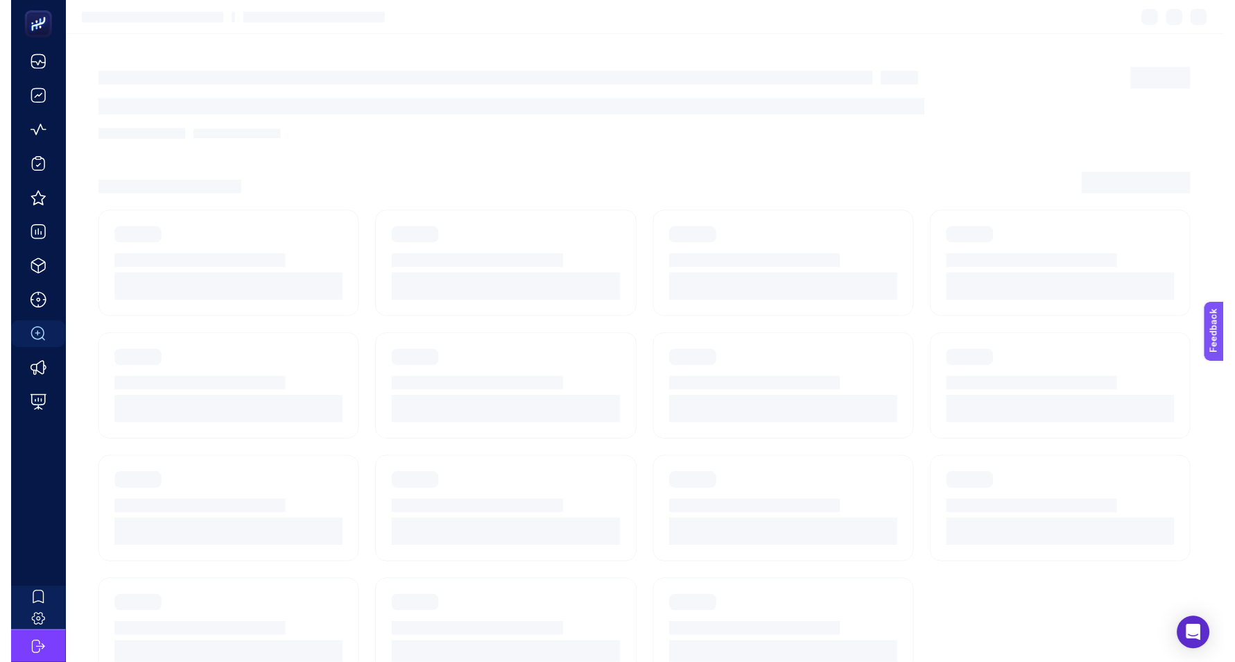
scroll to position [12, 0]
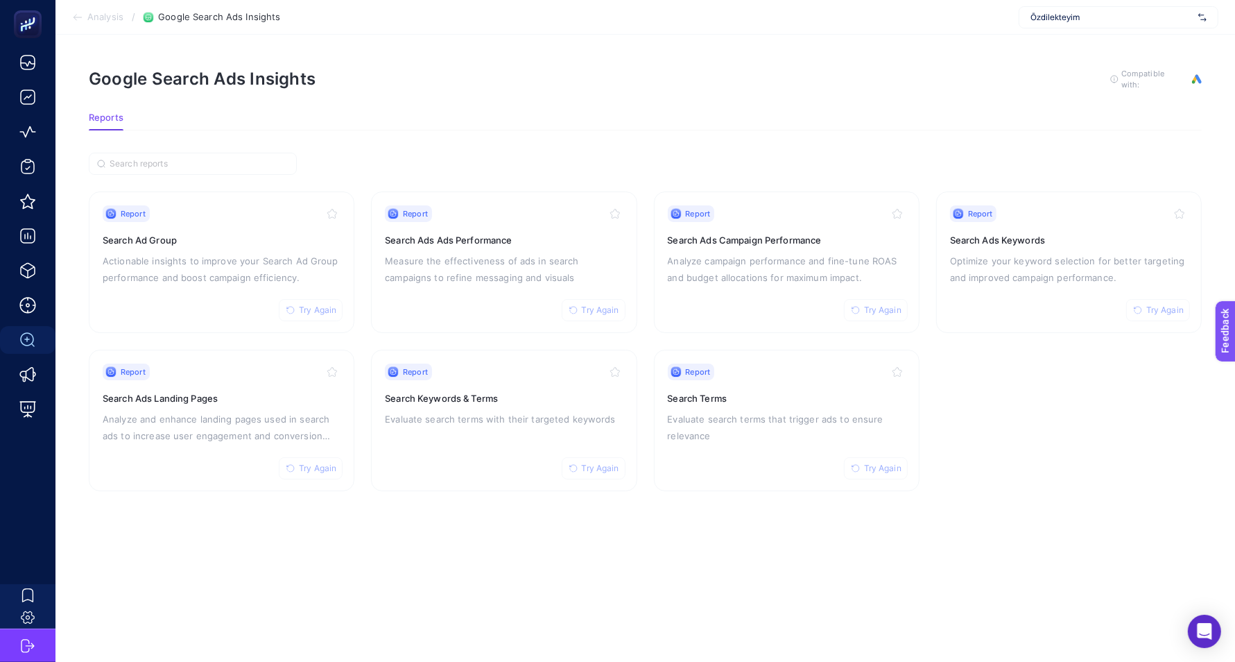
click at [98, 19] on span "Analysis" at bounding box center [105, 17] width 36 height 11
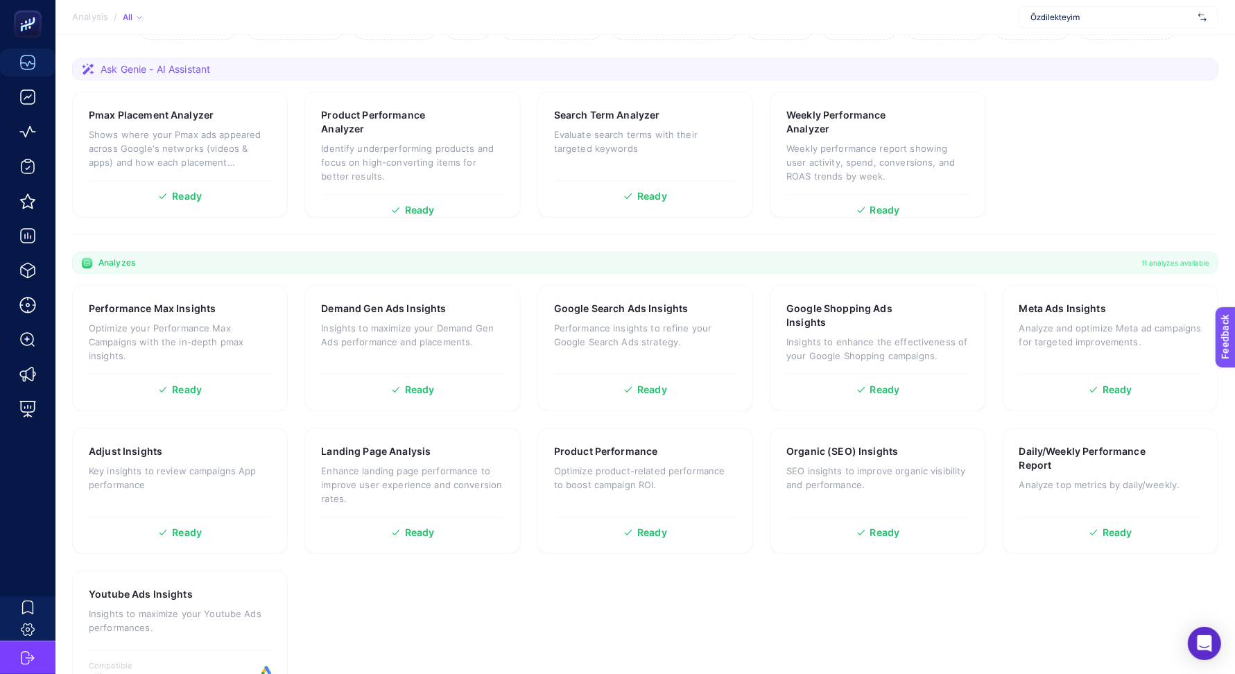
scroll to position [218, 0]
click at [1098, 320] on p "Analyze and optimize Meta ad campaigns for targeted improvements." at bounding box center [1110, 334] width 182 height 28
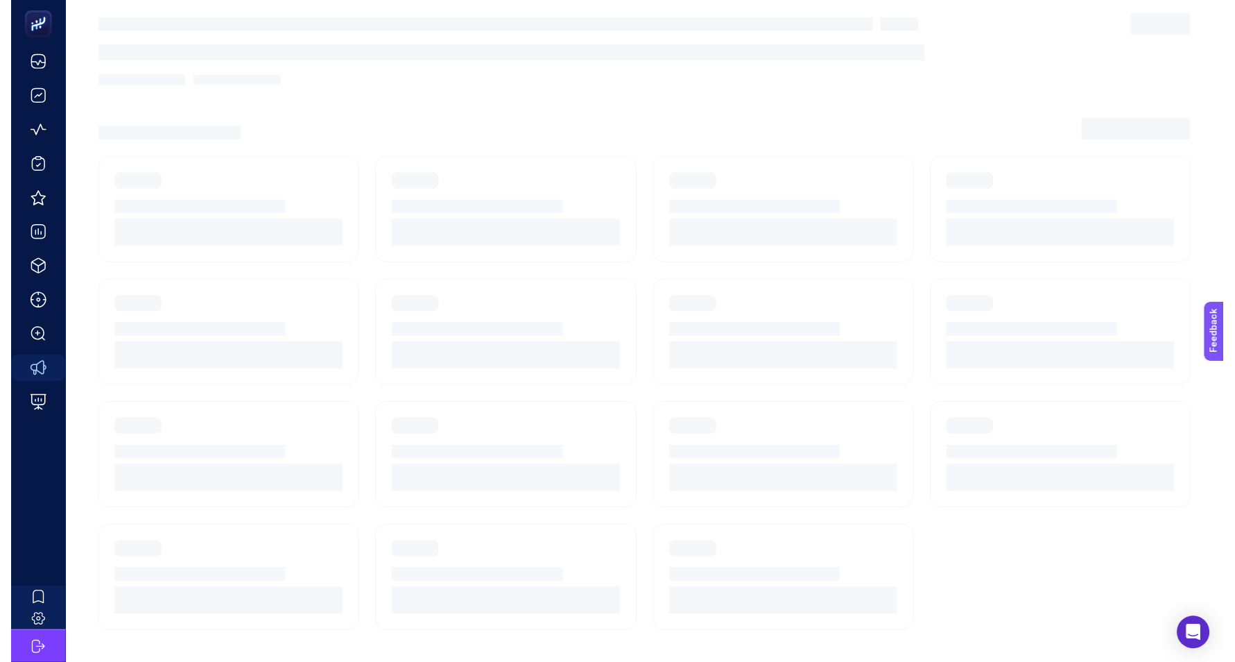
scroll to position [19, 0]
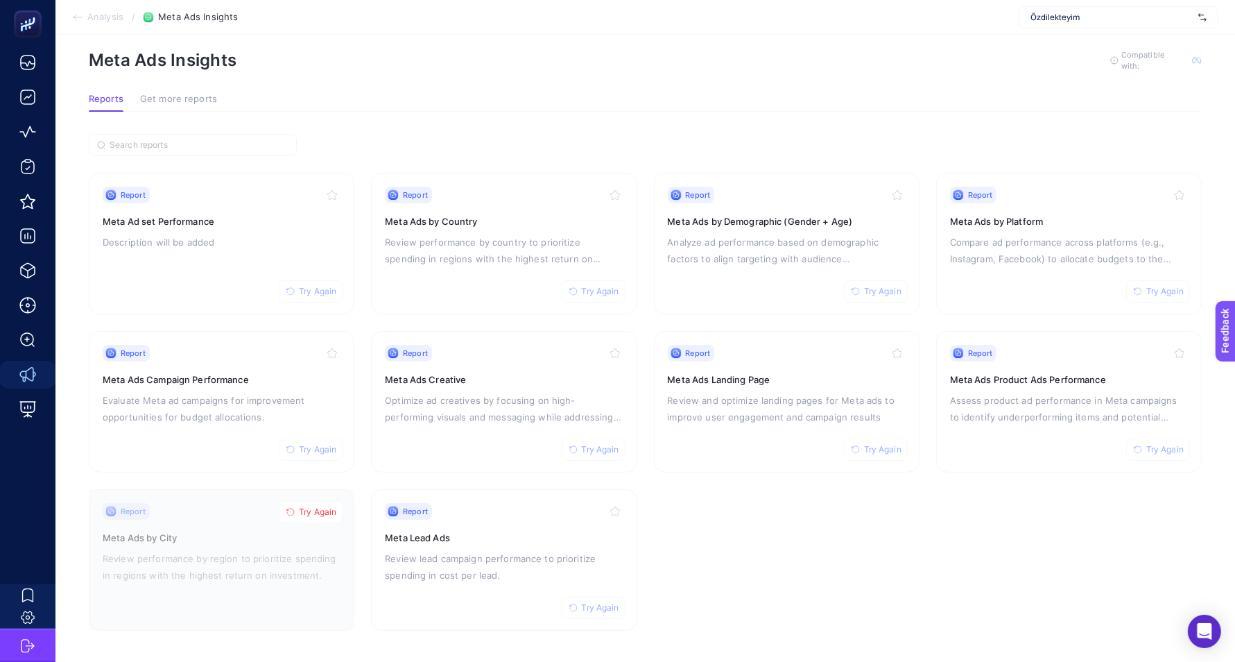
click at [91, 20] on span "Analysis" at bounding box center [105, 17] width 36 height 11
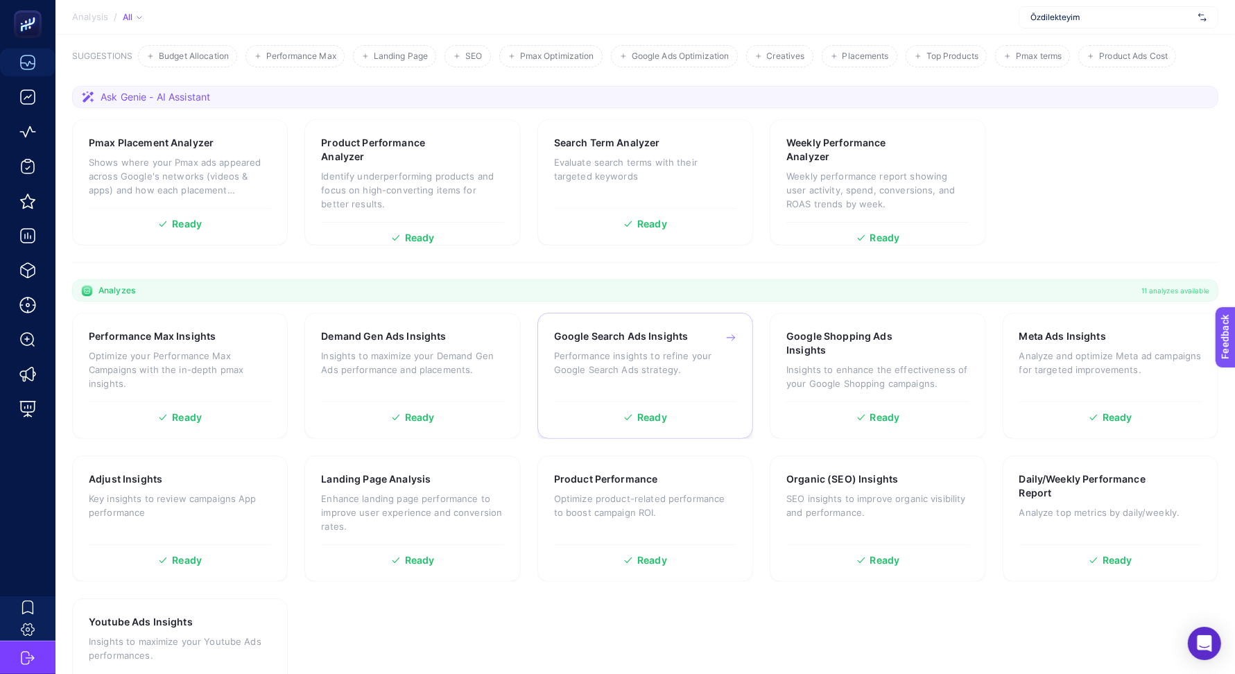
scroll to position [185, 0]
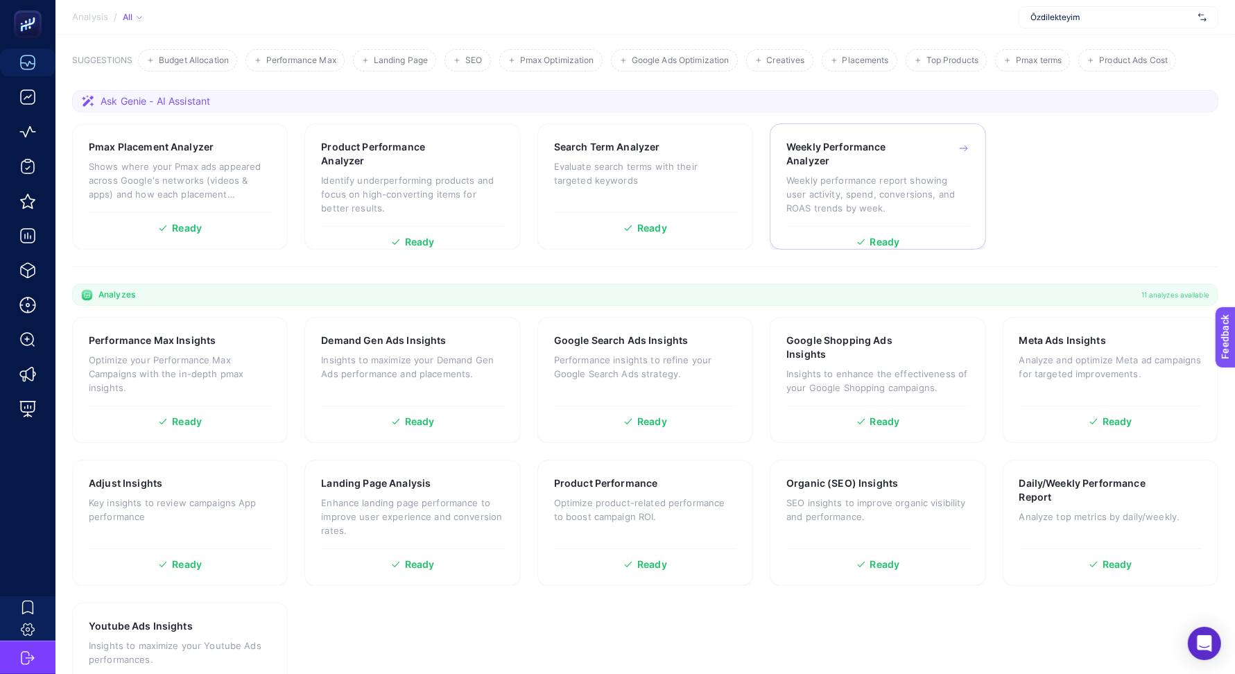
click at [864, 173] on p "Weekly performance report showing user activity, spend, conversions, and ROAS t…" at bounding box center [877, 194] width 182 height 42
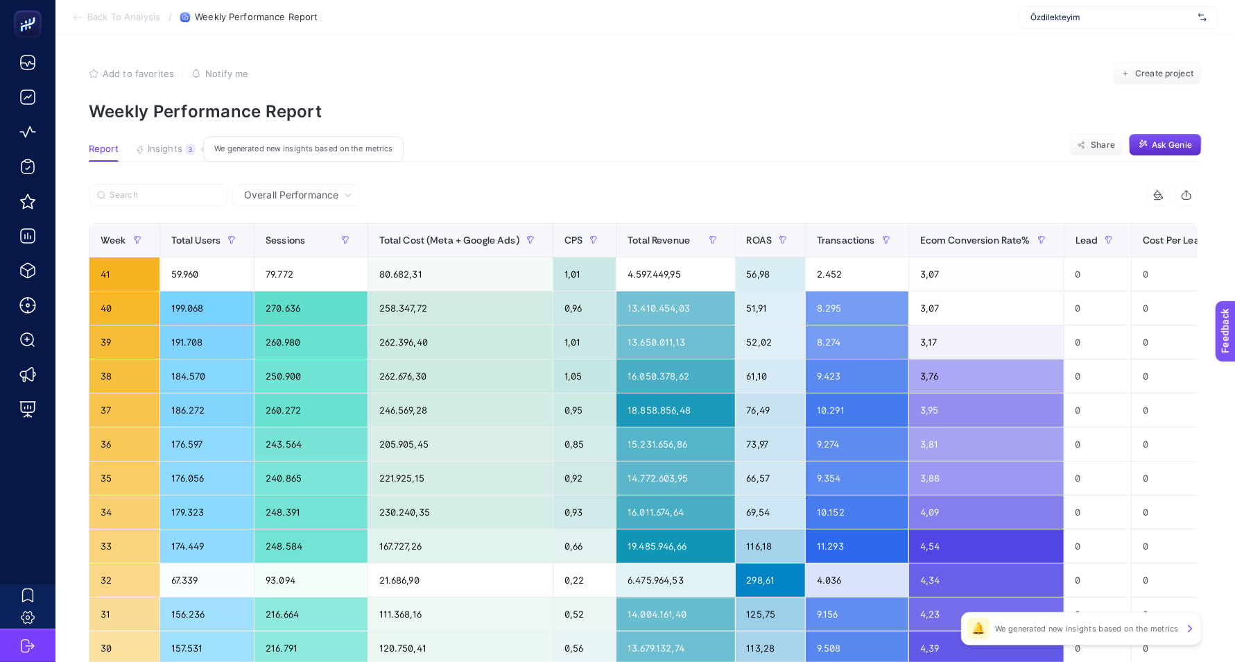
click at [171, 149] on span "Insights" at bounding box center [165, 149] width 35 height 11
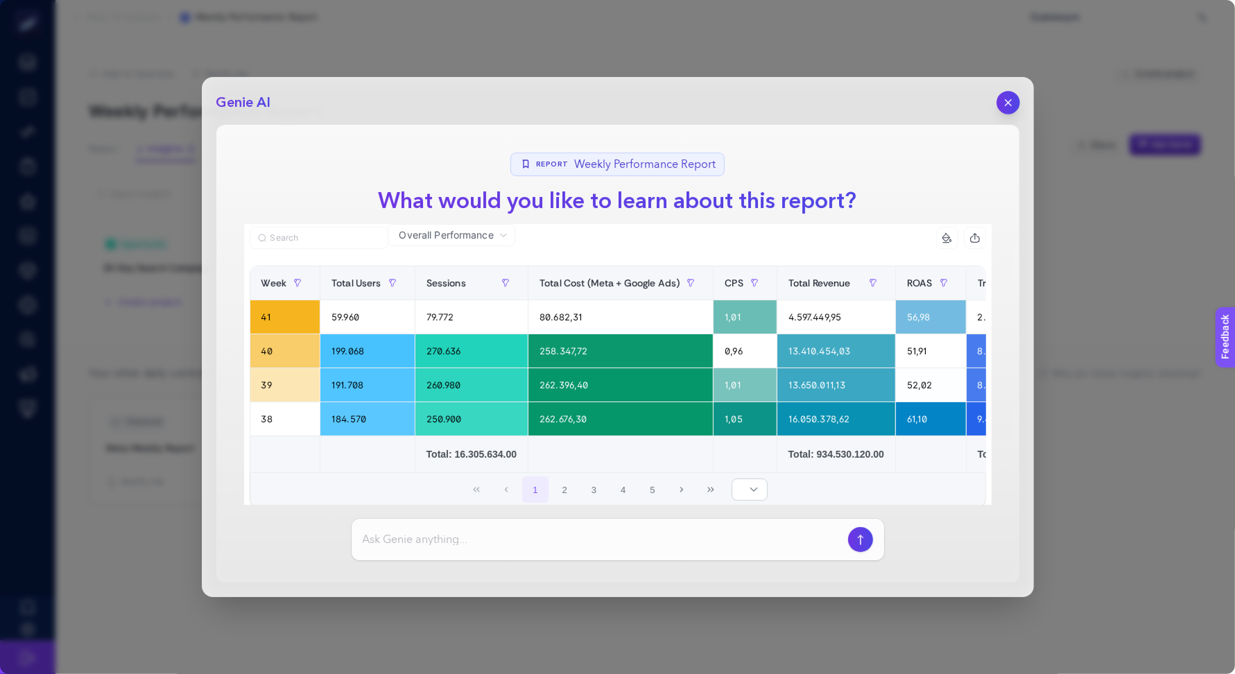
click at [1011, 106] on icon "button" at bounding box center [1008, 103] width 12 height 12
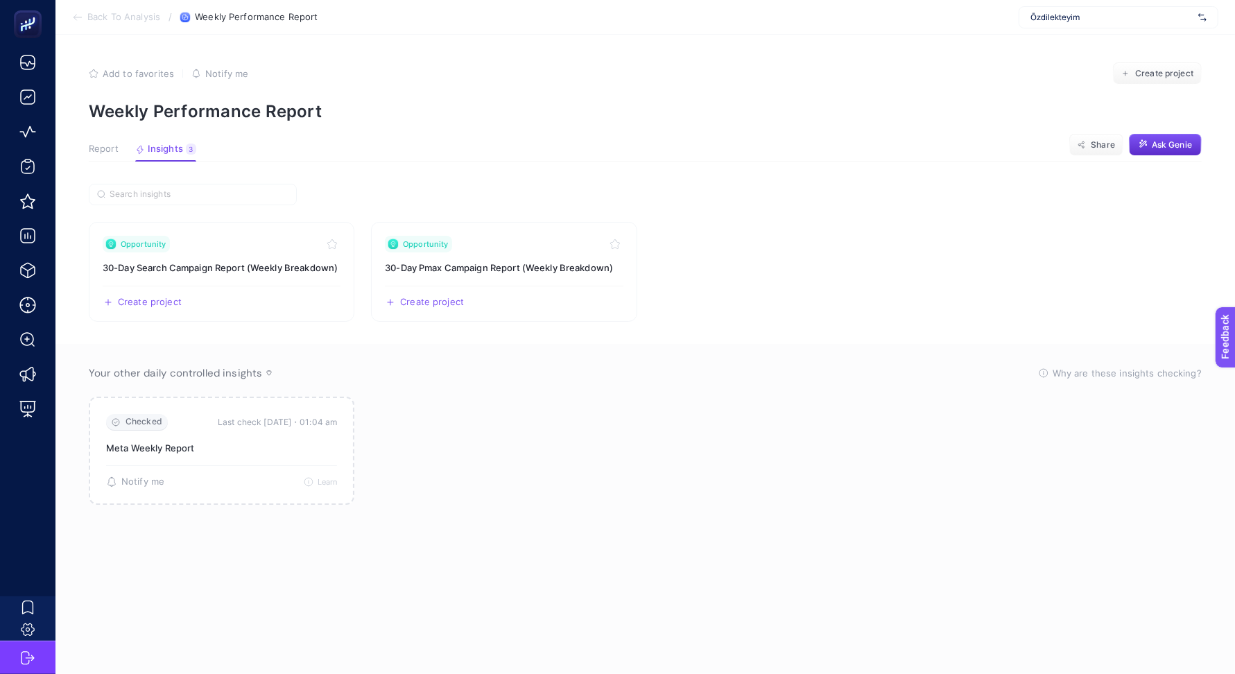
click at [1094, 24] on div "Özdilekteyim" at bounding box center [1119, 17] width 200 height 22
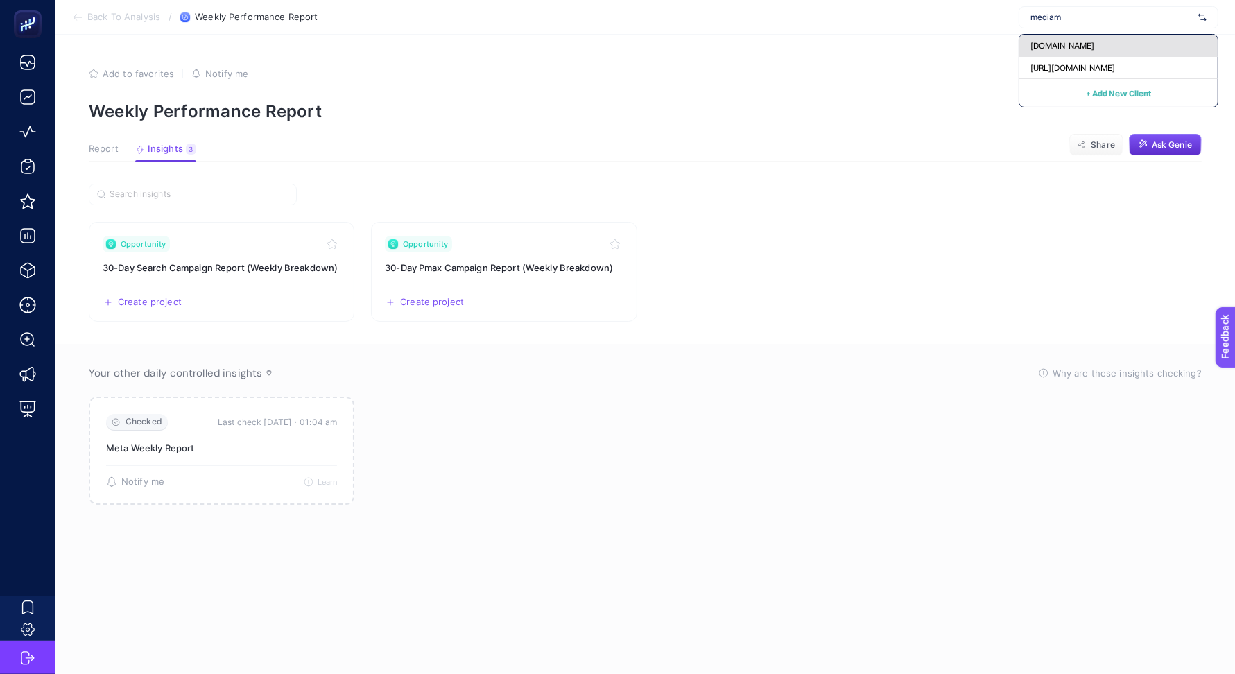
type input "mediam"
click at [1088, 53] on div "[DOMAIN_NAME]" at bounding box center [1118, 46] width 198 height 22
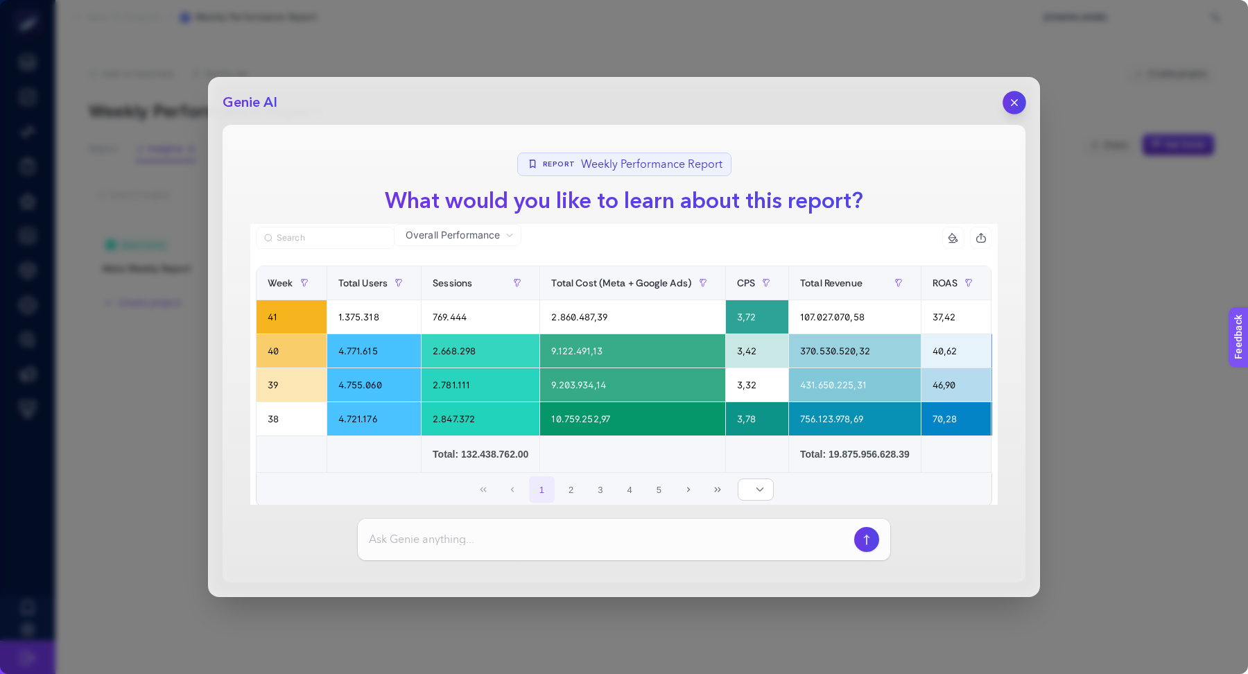
click at [1022, 105] on button "button" at bounding box center [1015, 103] width 24 height 24
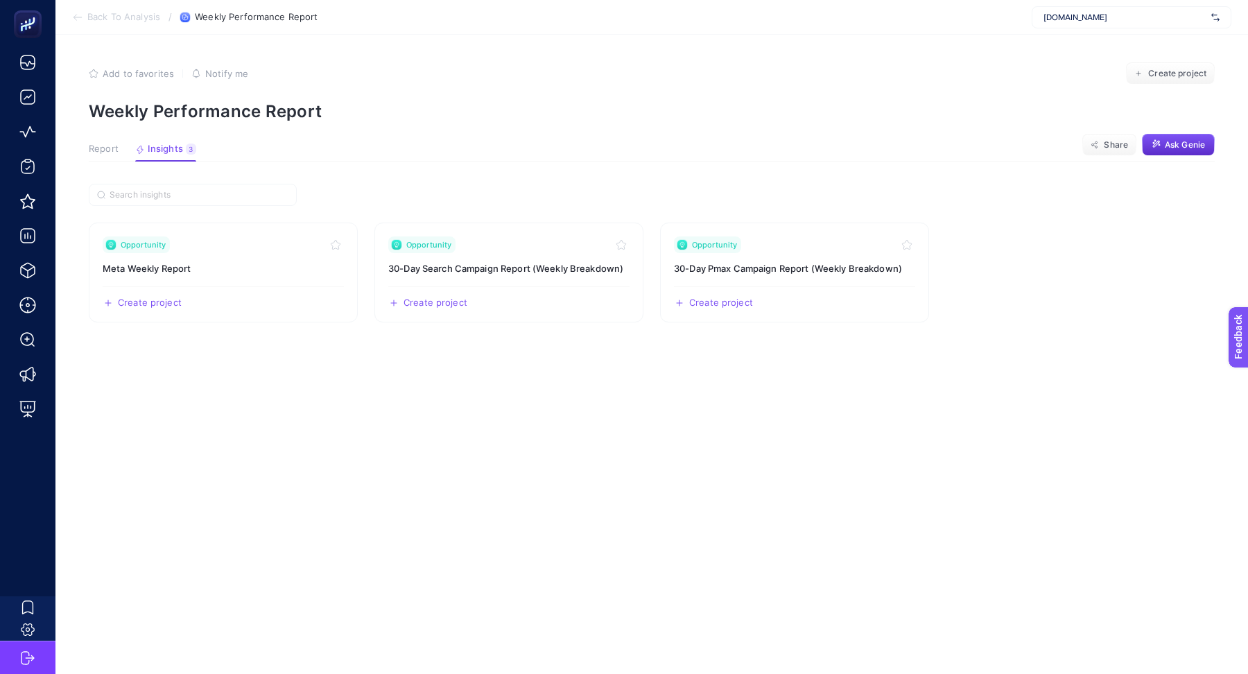
click at [144, 19] on span "Back To Analysis" at bounding box center [123, 17] width 73 height 11
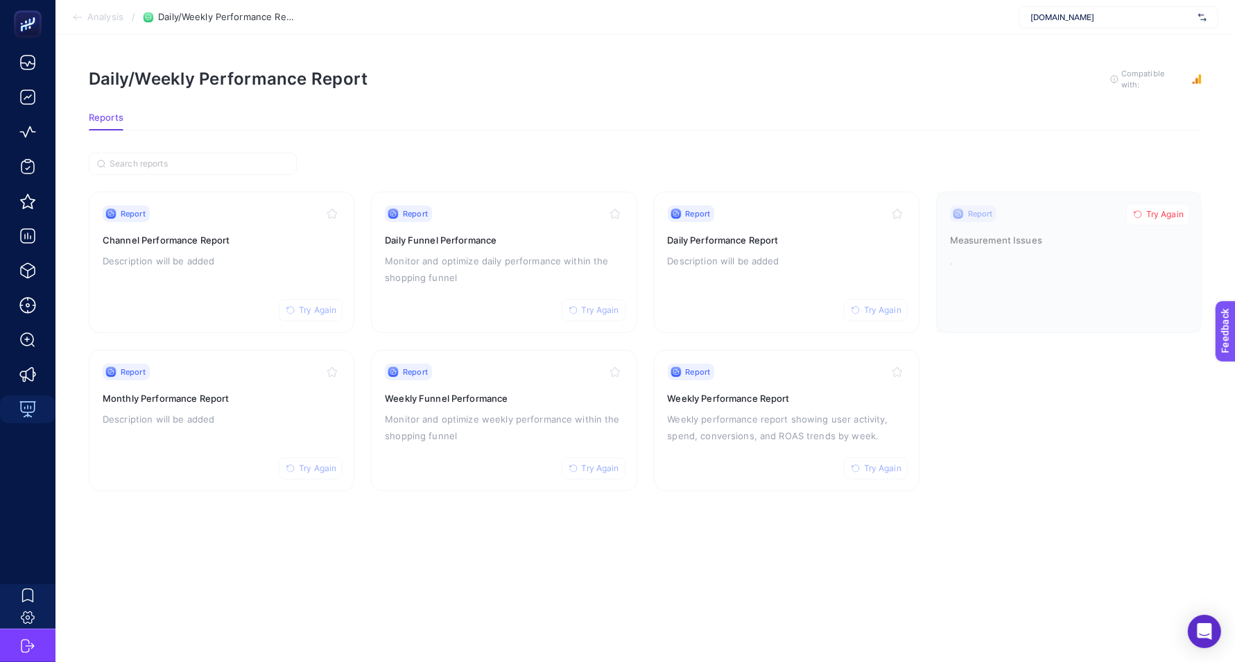
click at [107, 12] on span "Analysis" at bounding box center [105, 17] width 36 height 11
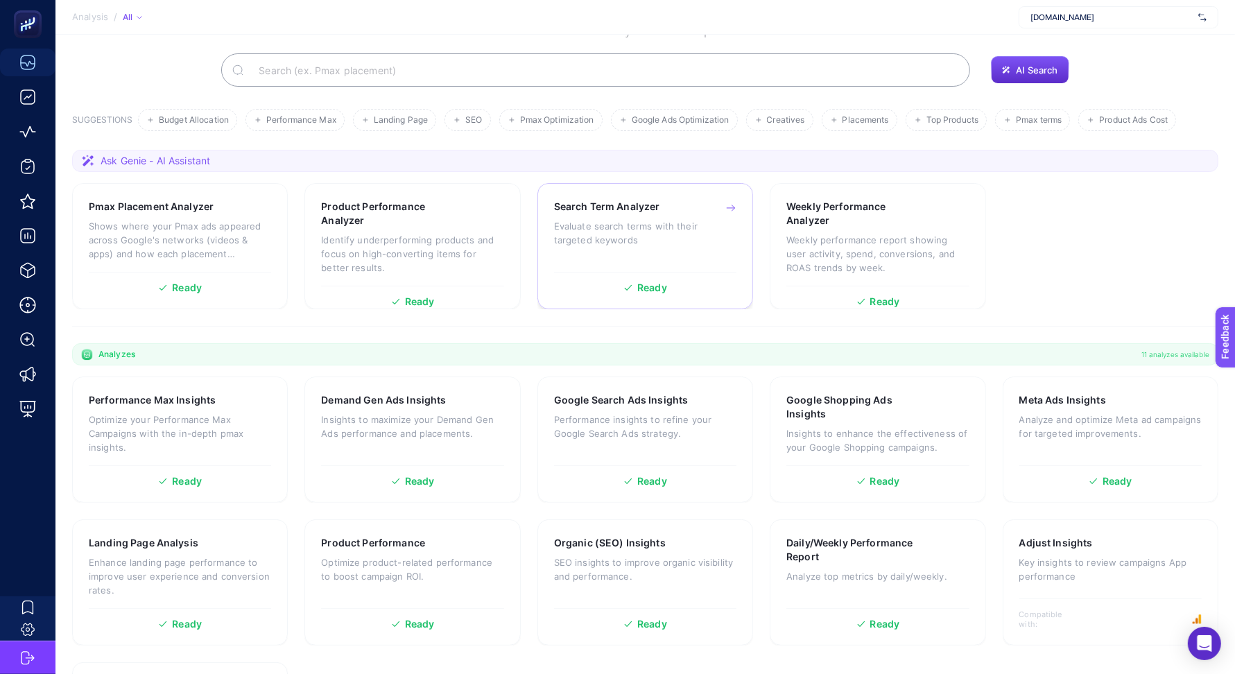
scroll to position [130, 0]
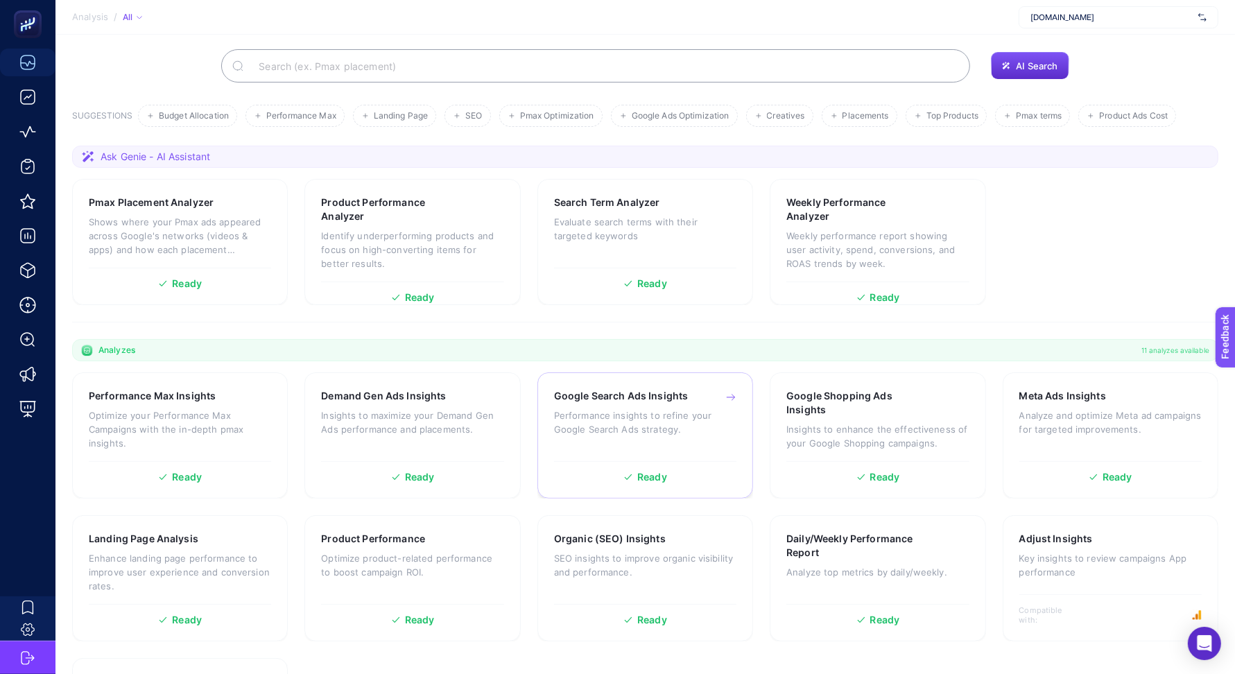
click at [599, 411] on div "Google Search Ads Insights Performance insights to refine your Google Search Ad…" at bounding box center [645, 421] width 182 height 65
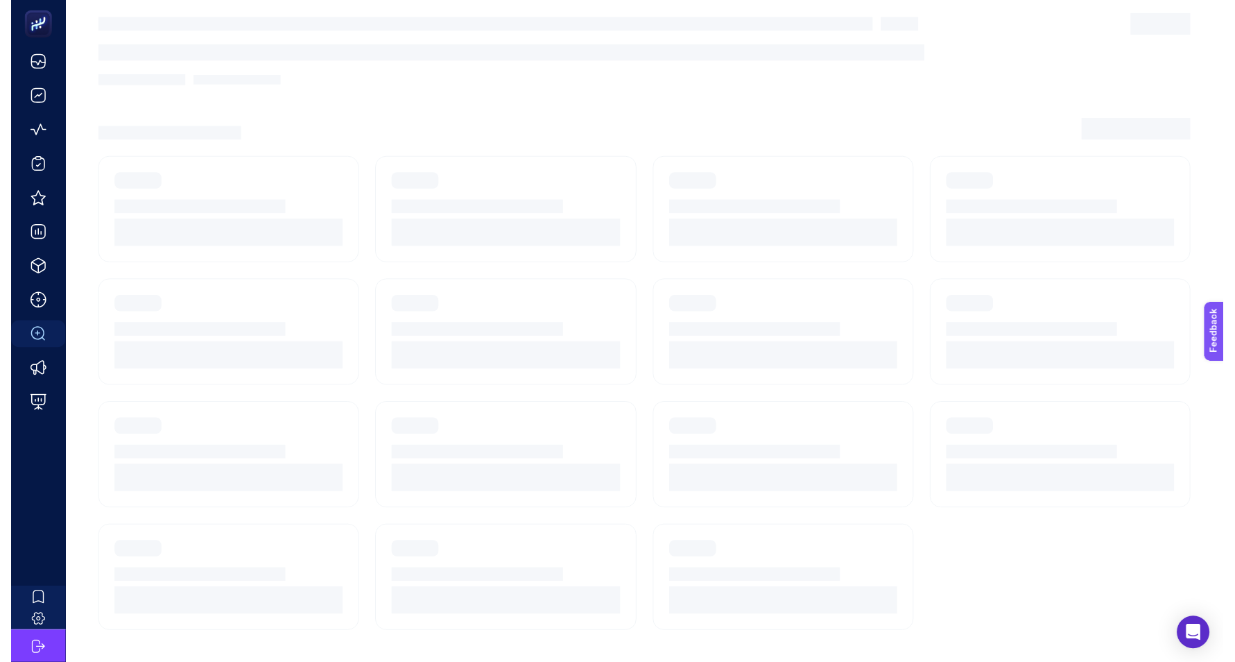
scroll to position [12, 0]
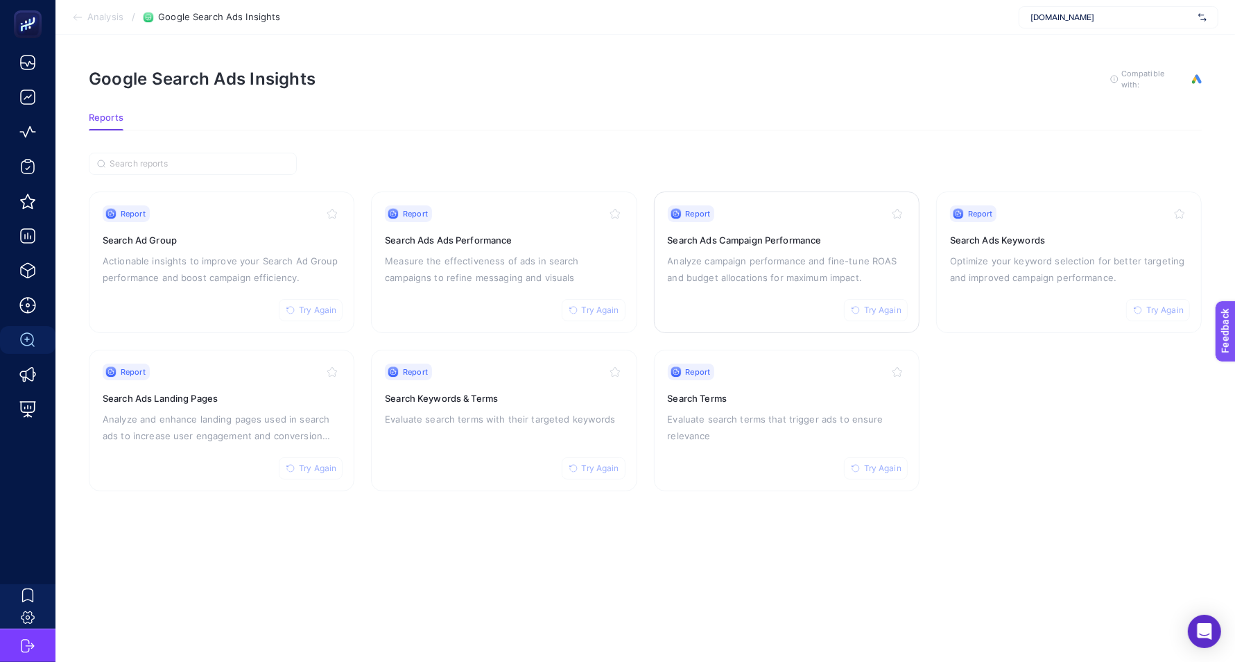
click at [686, 254] on p "Analyze campaign performance and fine-tune ROAS and budget allocations for maxi…" at bounding box center [787, 268] width 238 height 33
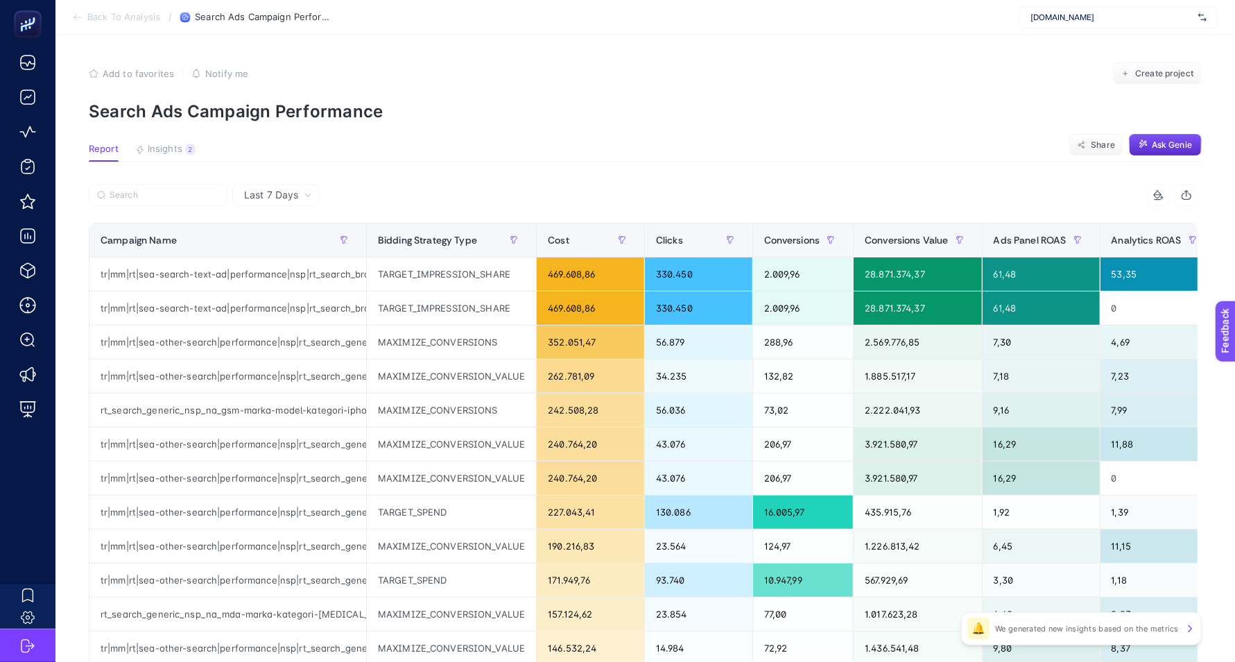
click at [110, 12] on span "Back To Analysis" at bounding box center [123, 17] width 73 height 11
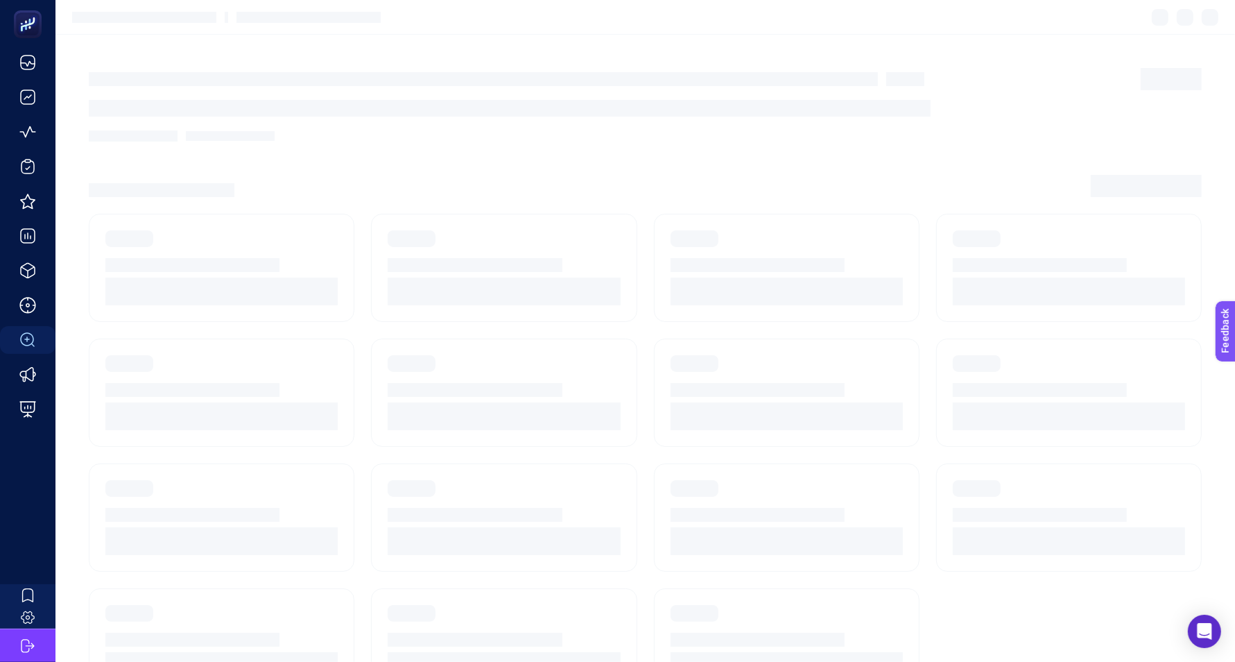
scroll to position [12, 0]
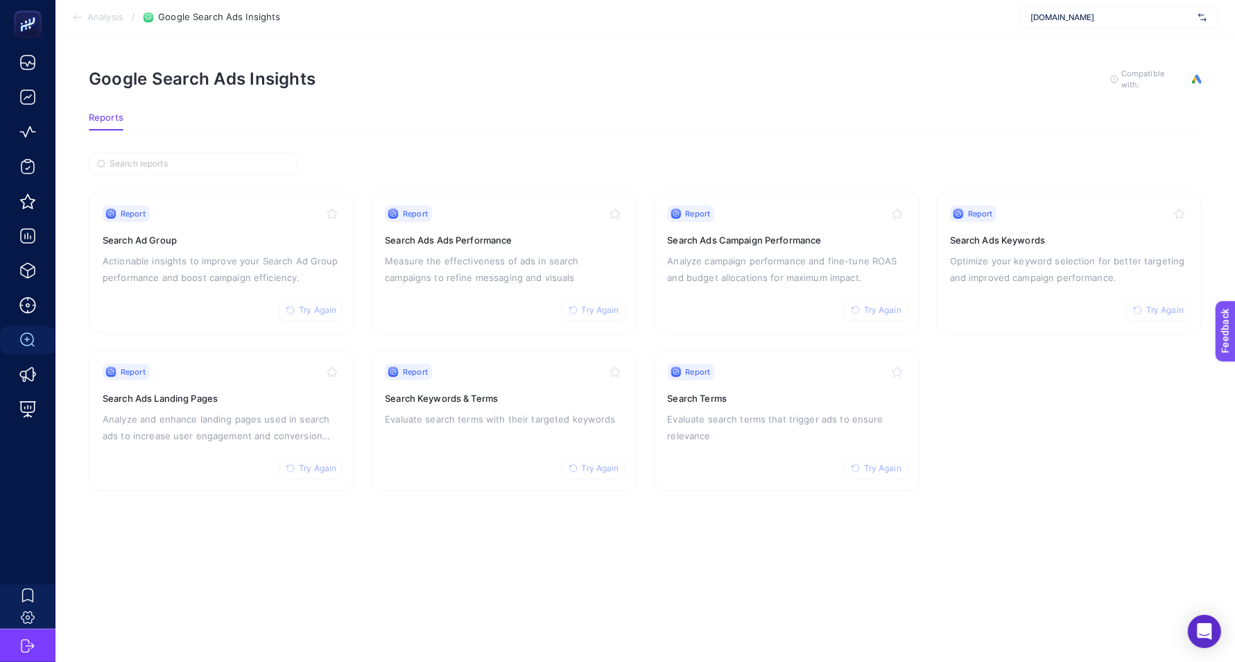
click at [116, 17] on span "Analysis" at bounding box center [105, 17] width 36 height 11
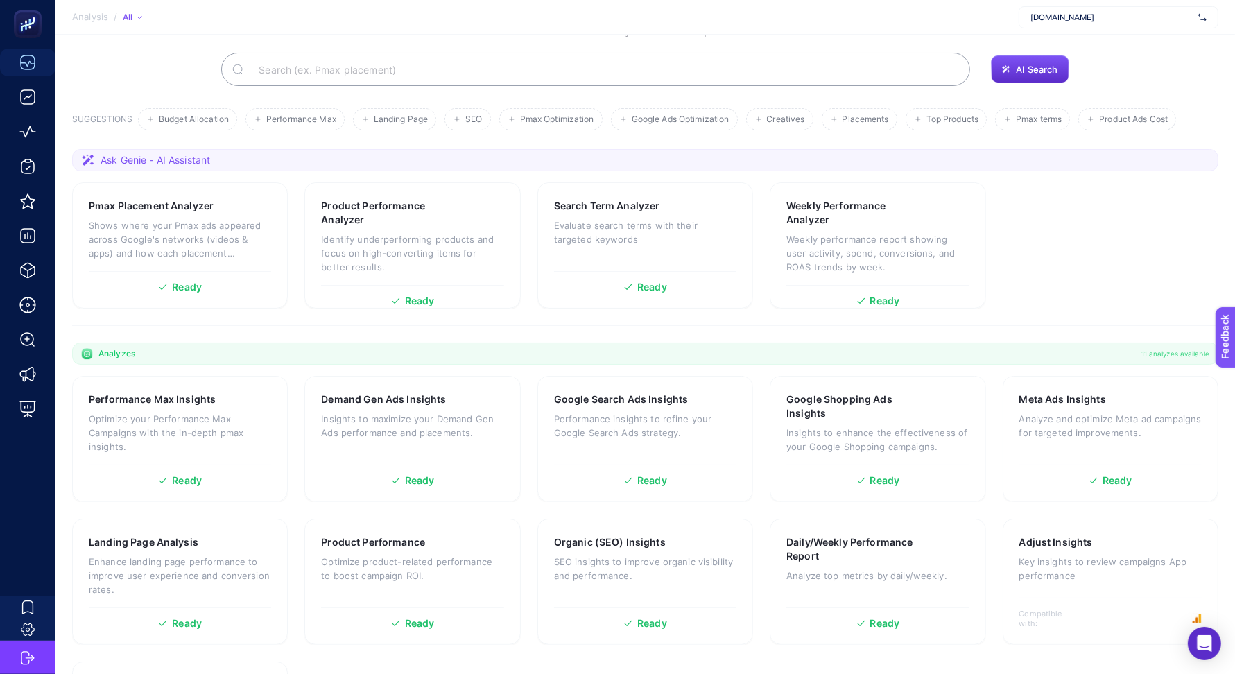
scroll to position [130, 0]
